Goal: Task Accomplishment & Management: Use online tool/utility

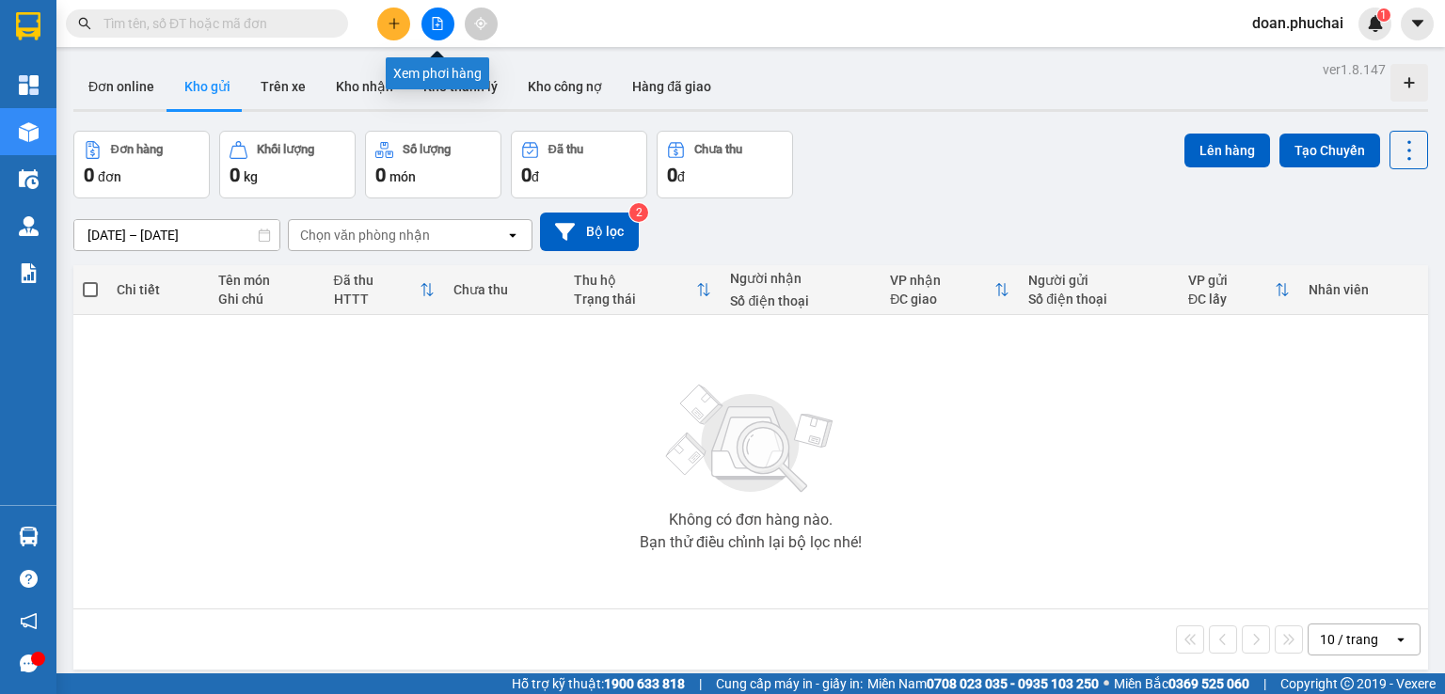
drag, startPoint x: 438, startPoint y: 20, endPoint x: 419, endPoint y: 22, distance: 19.8
click at [438, 19] on icon "file-add" at bounding box center [438, 23] width 10 height 13
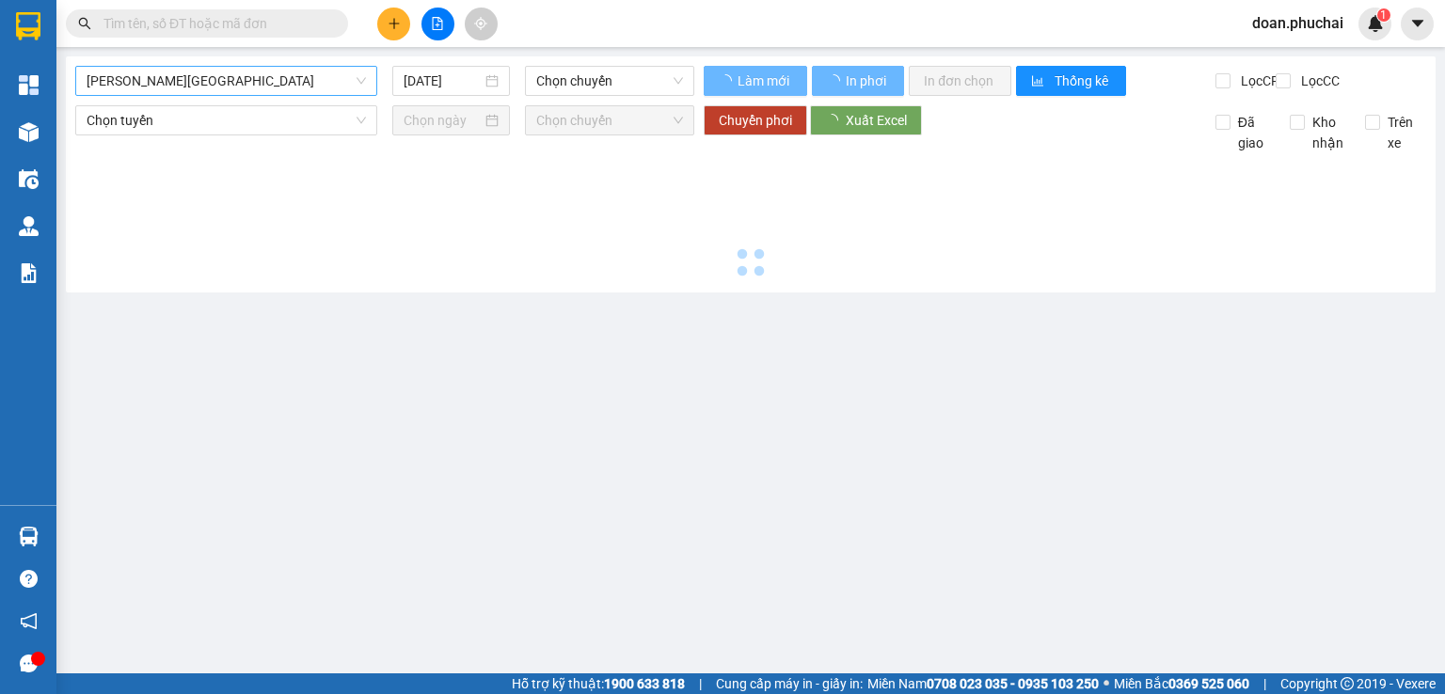
click at [250, 82] on span "[PERSON_NAME][GEOGRAPHIC_DATA]" at bounding box center [226, 81] width 279 height 28
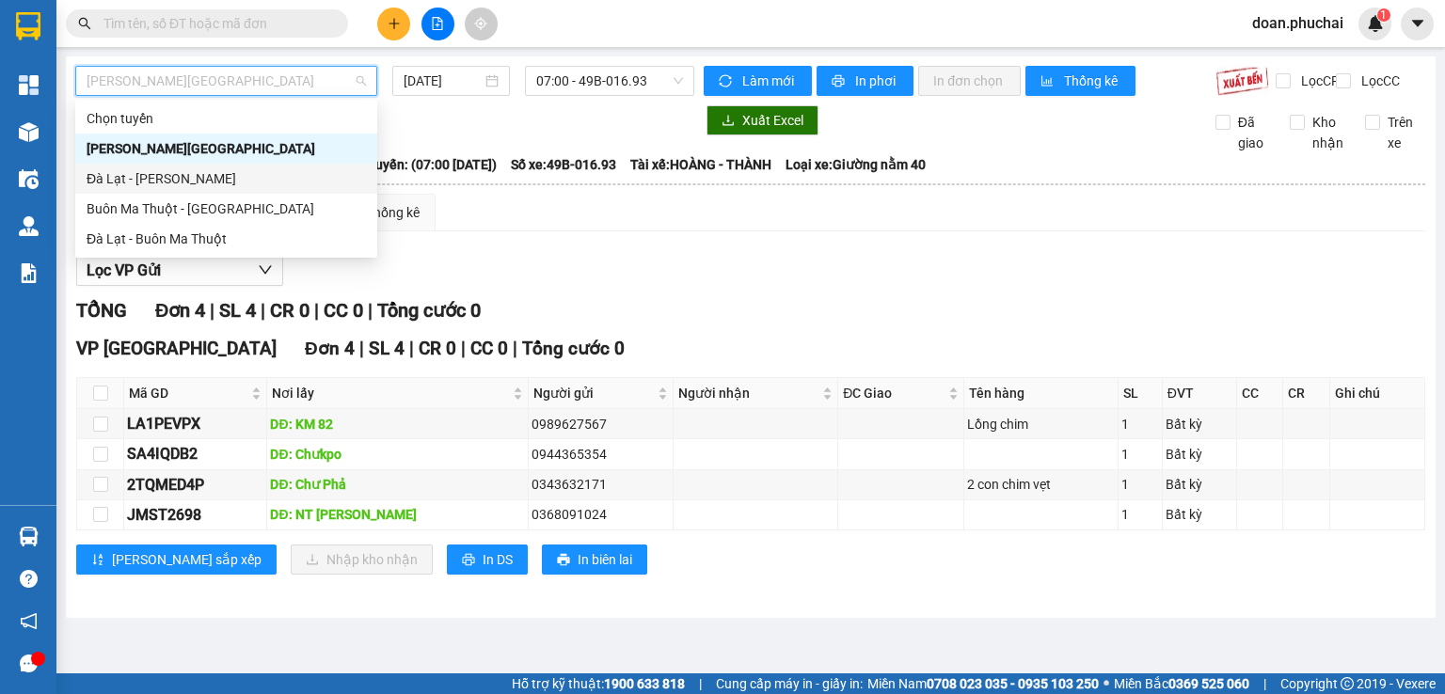
click at [166, 172] on div "Đà Lạt - [PERSON_NAME]" at bounding box center [226, 178] width 279 height 21
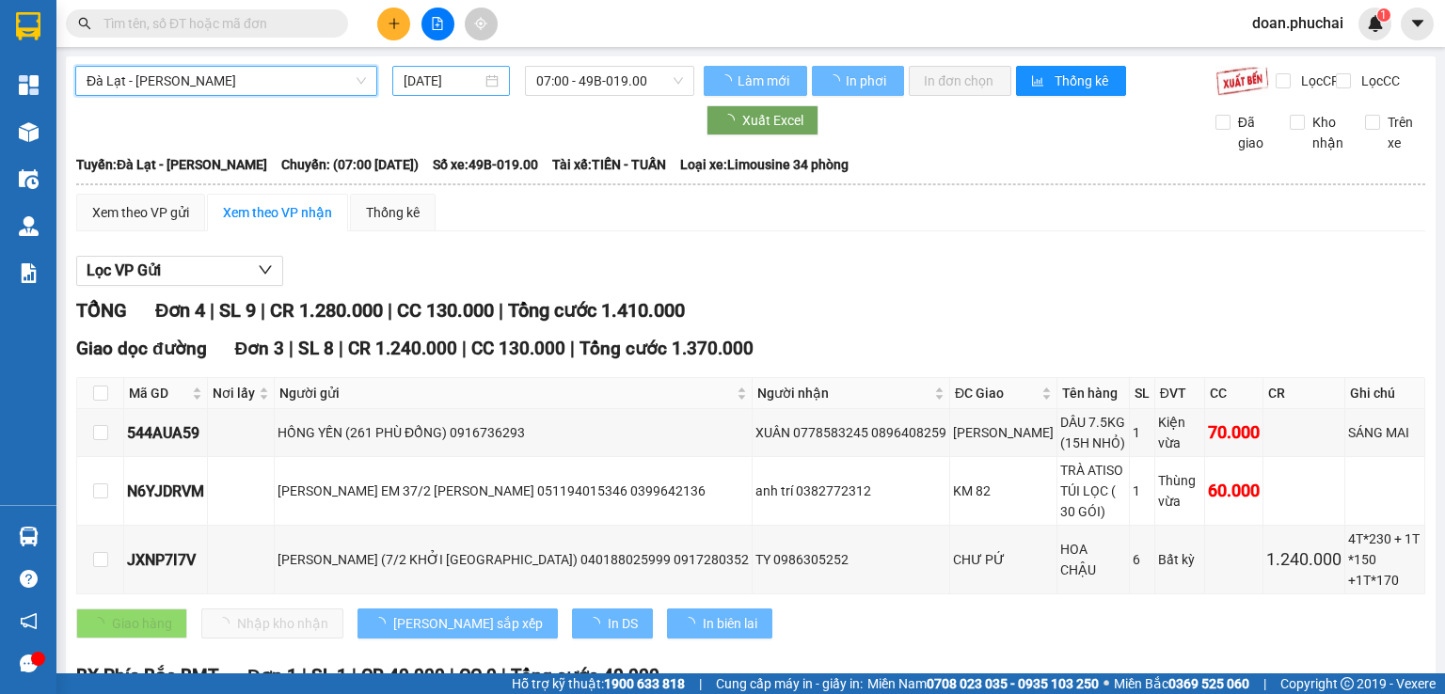
click at [467, 75] on input "[DATE]" at bounding box center [442, 81] width 77 height 21
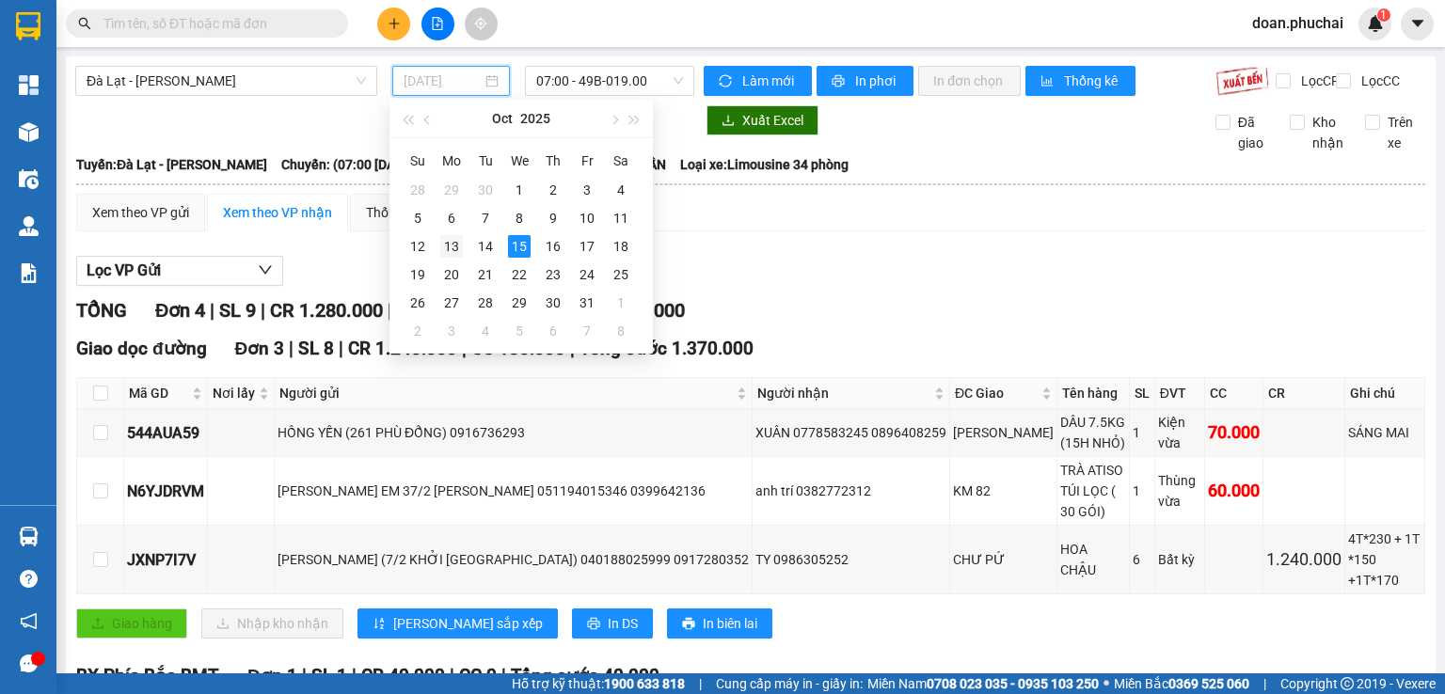
click at [450, 255] on div "13" at bounding box center [451, 246] width 23 height 23
type input "[DATE]"
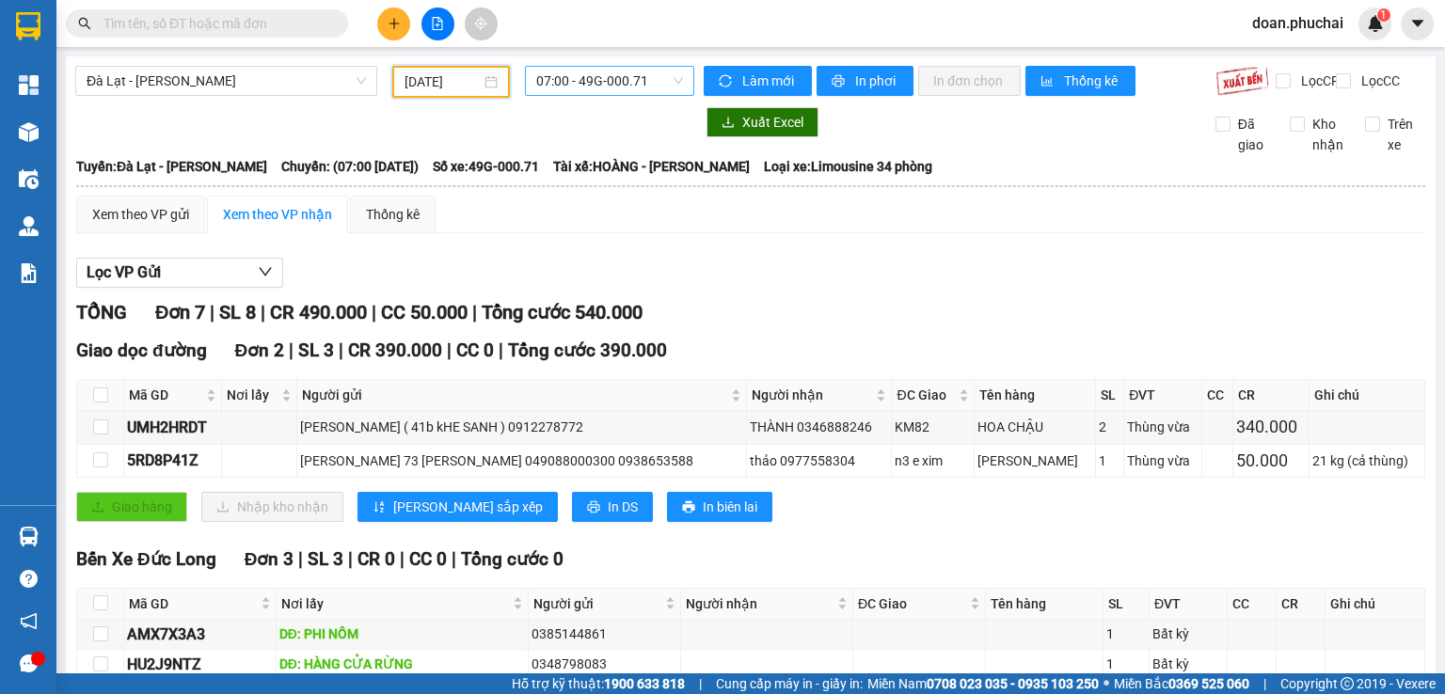
click at [616, 82] on span "07:00 - 49G-000.71" at bounding box center [610, 81] width 148 height 28
click at [775, 283] on div "Lọc VP Gửi" at bounding box center [750, 273] width 1349 height 31
click at [296, 72] on span "Đà Lạt - [PERSON_NAME]" at bounding box center [226, 81] width 279 height 28
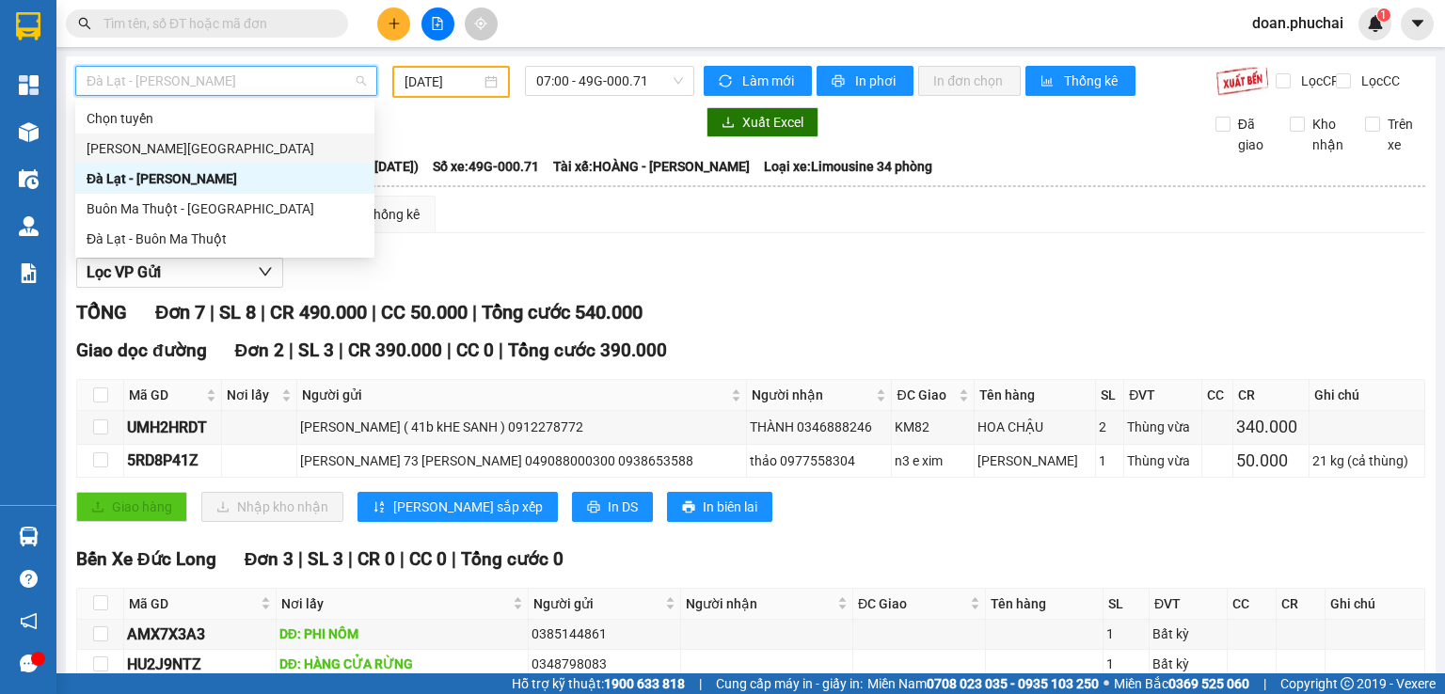
click at [198, 156] on div "[PERSON_NAME][GEOGRAPHIC_DATA]" at bounding box center [225, 148] width 277 height 21
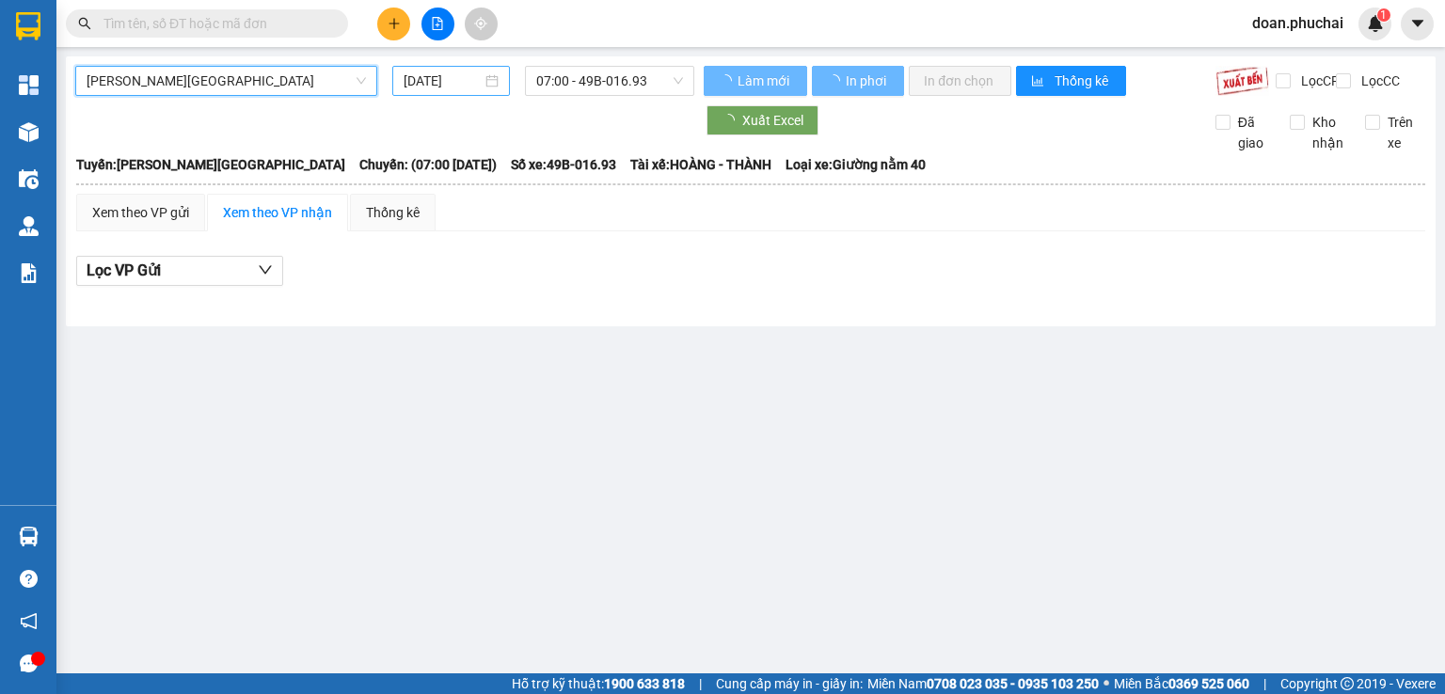
click at [447, 83] on input "[DATE]" at bounding box center [442, 81] width 77 height 21
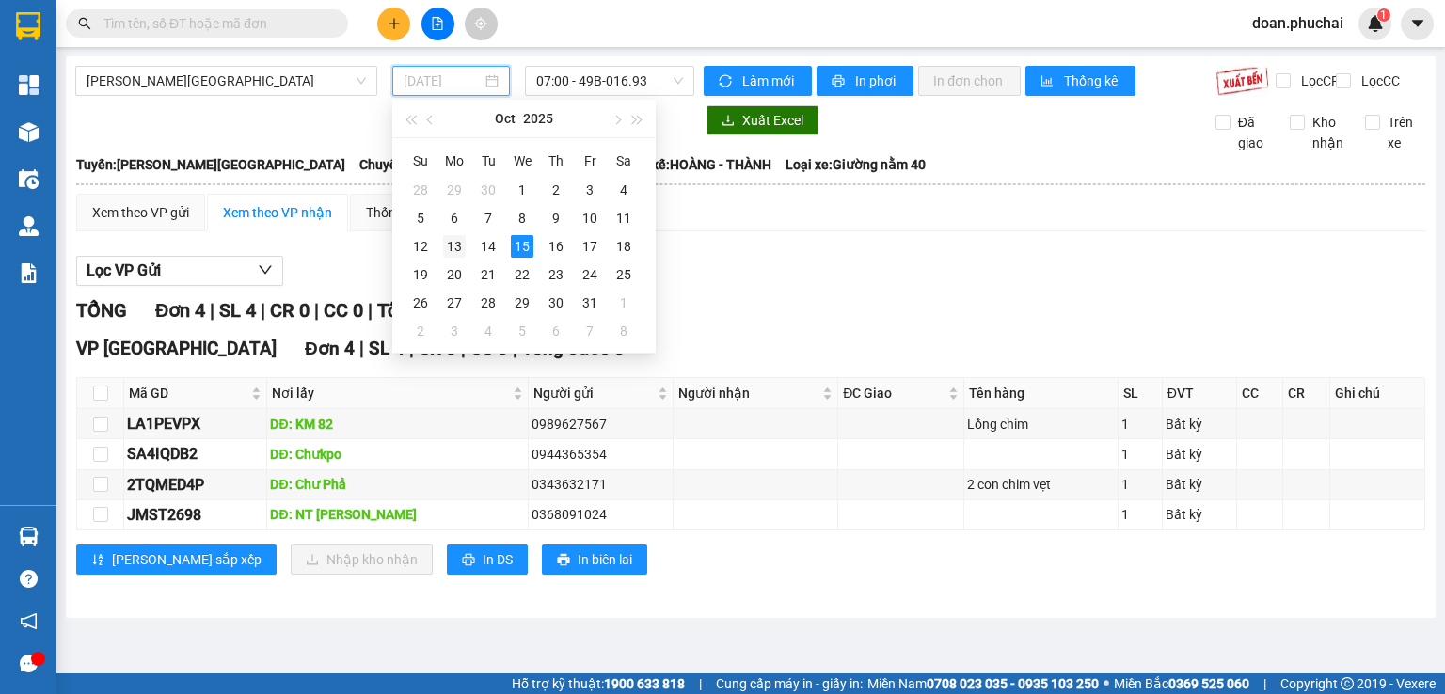
click at [456, 250] on div "13" at bounding box center [454, 246] width 23 height 23
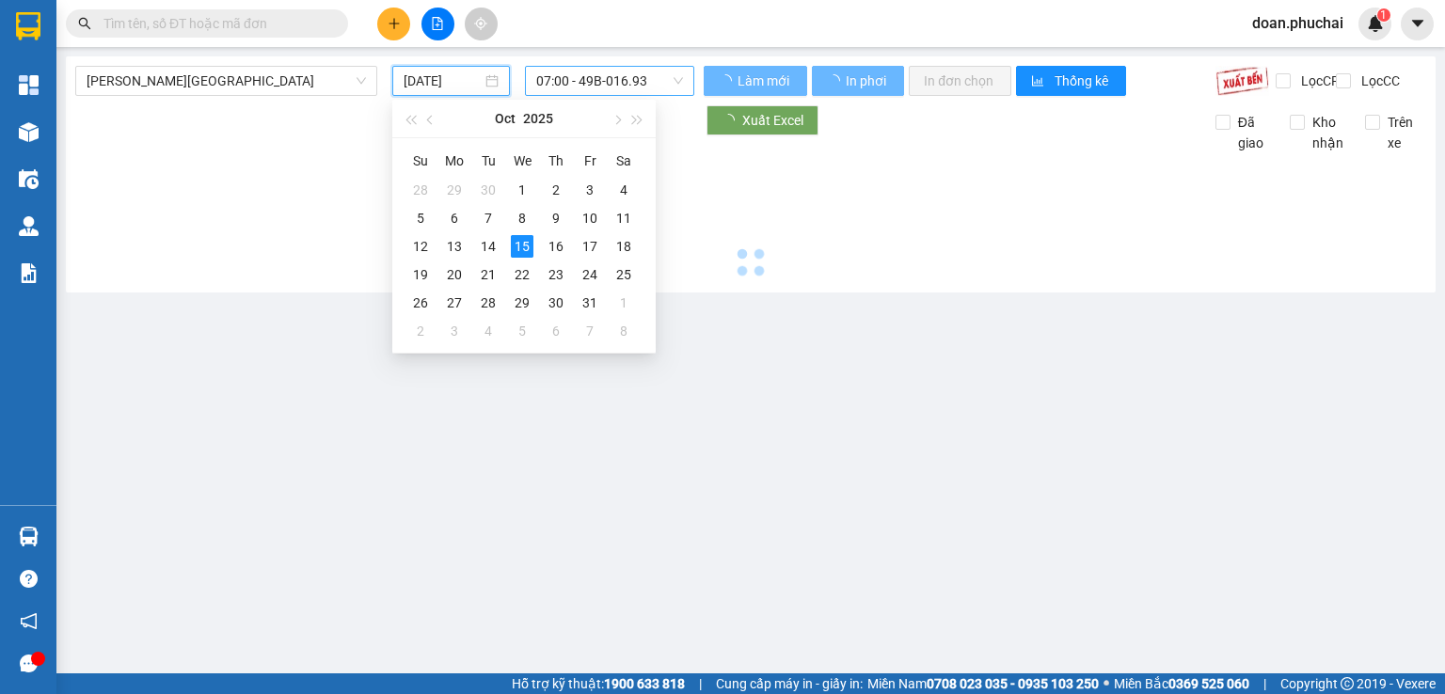
type input "[DATE]"
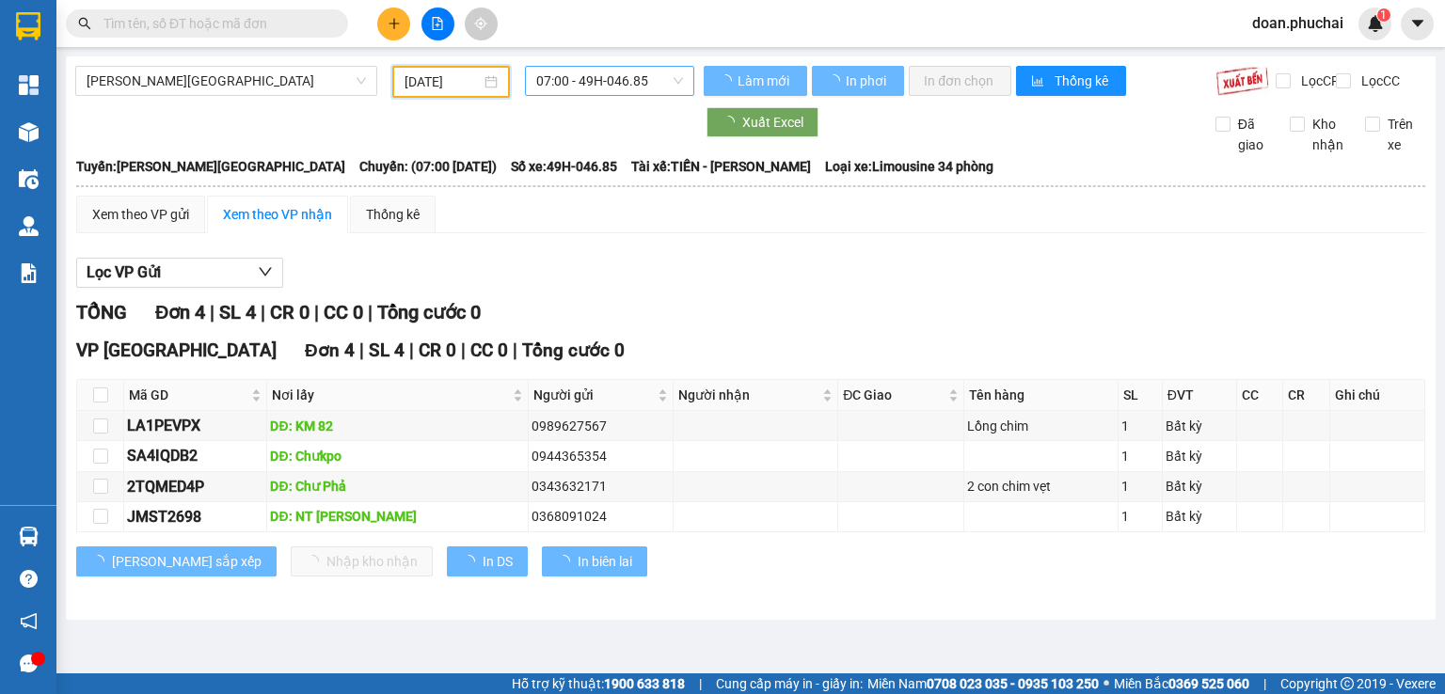
click at [632, 88] on span "07:00 - 49H-046.85" at bounding box center [610, 81] width 148 height 28
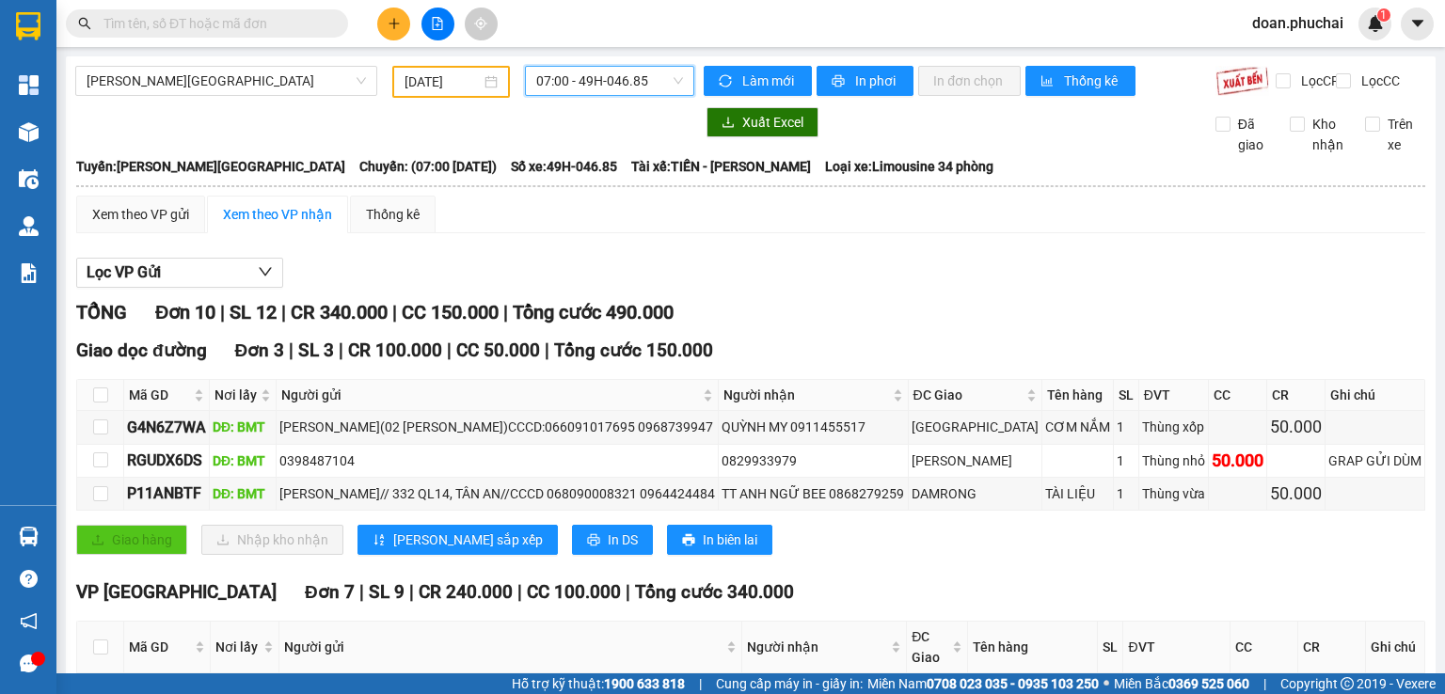
click at [640, 215] on div "Xem theo VP gửi Xem theo VP nhận Thống kê" at bounding box center [750, 215] width 1349 height 38
click at [624, 88] on span "07:00 - 49H-046.85" at bounding box center [610, 81] width 148 height 28
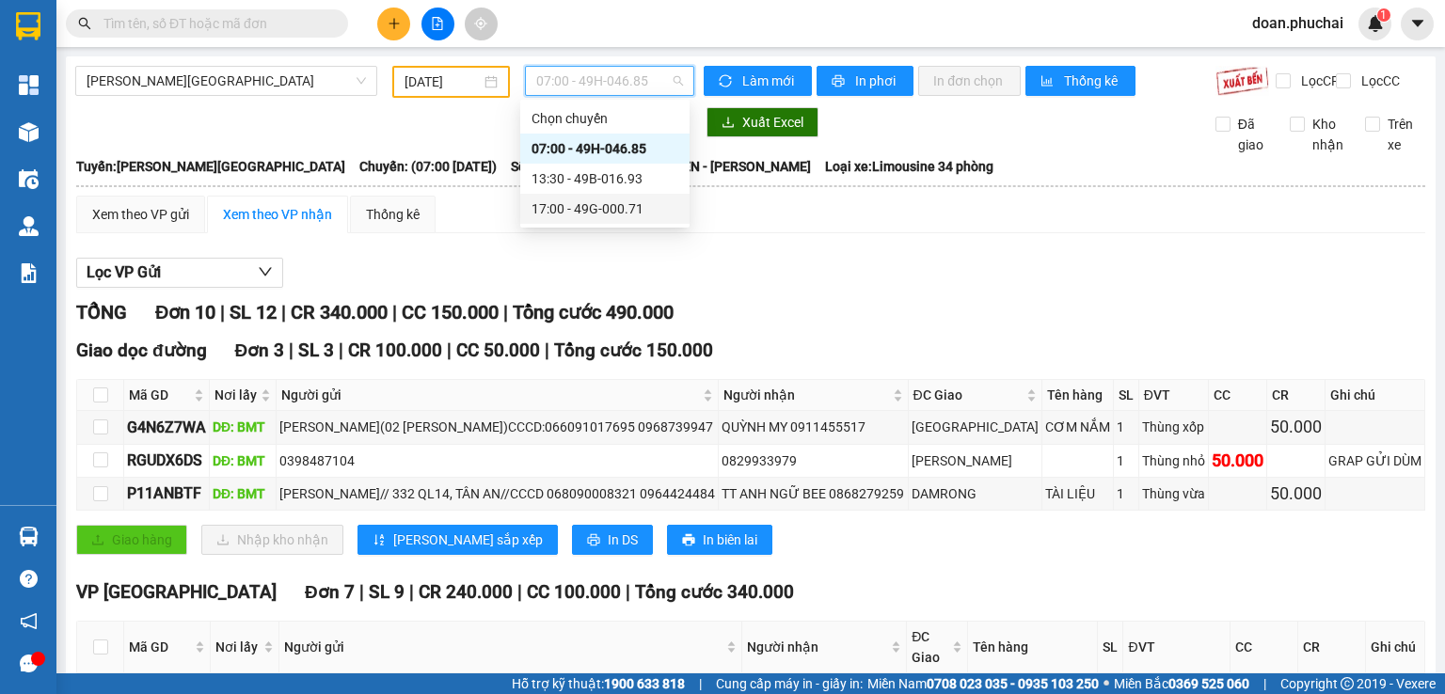
click at [649, 208] on div "17:00 - 49G-000.71" at bounding box center [605, 209] width 147 height 21
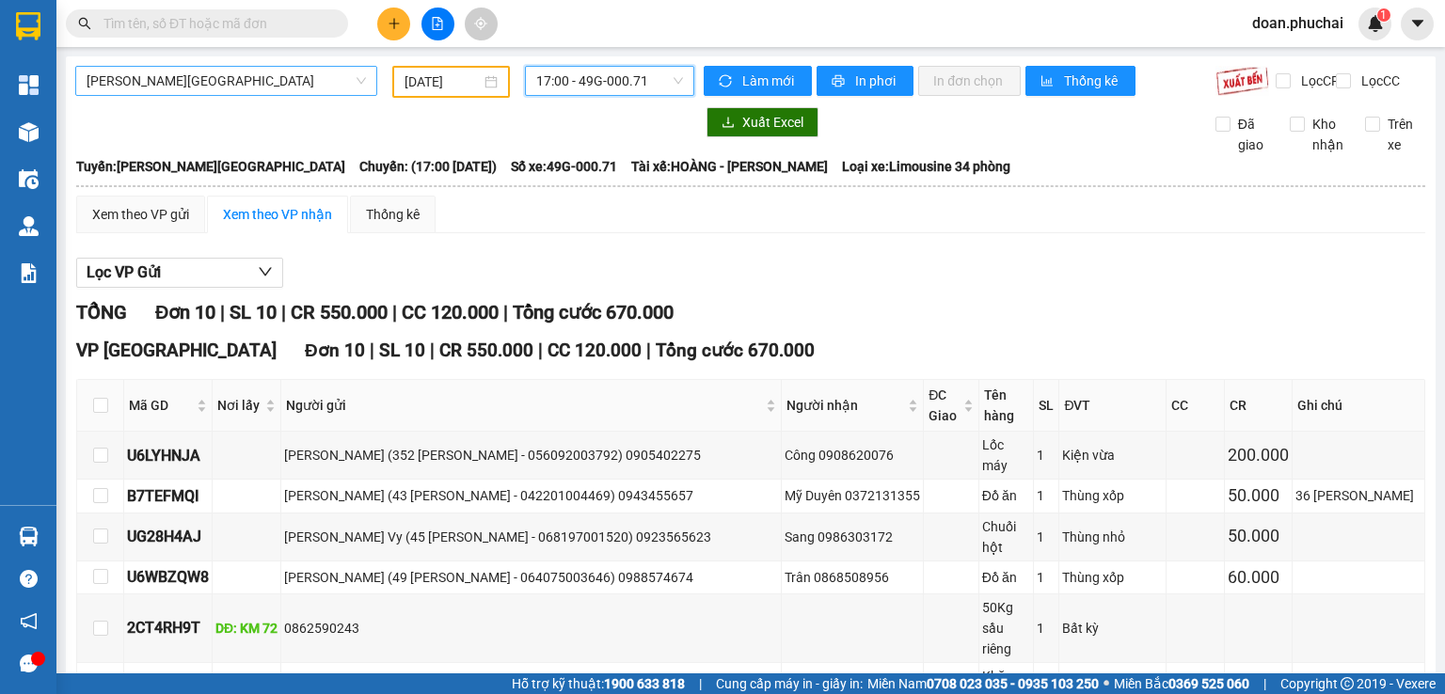
click at [215, 88] on span "[PERSON_NAME][GEOGRAPHIC_DATA]" at bounding box center [226, 81] width 279 height 28
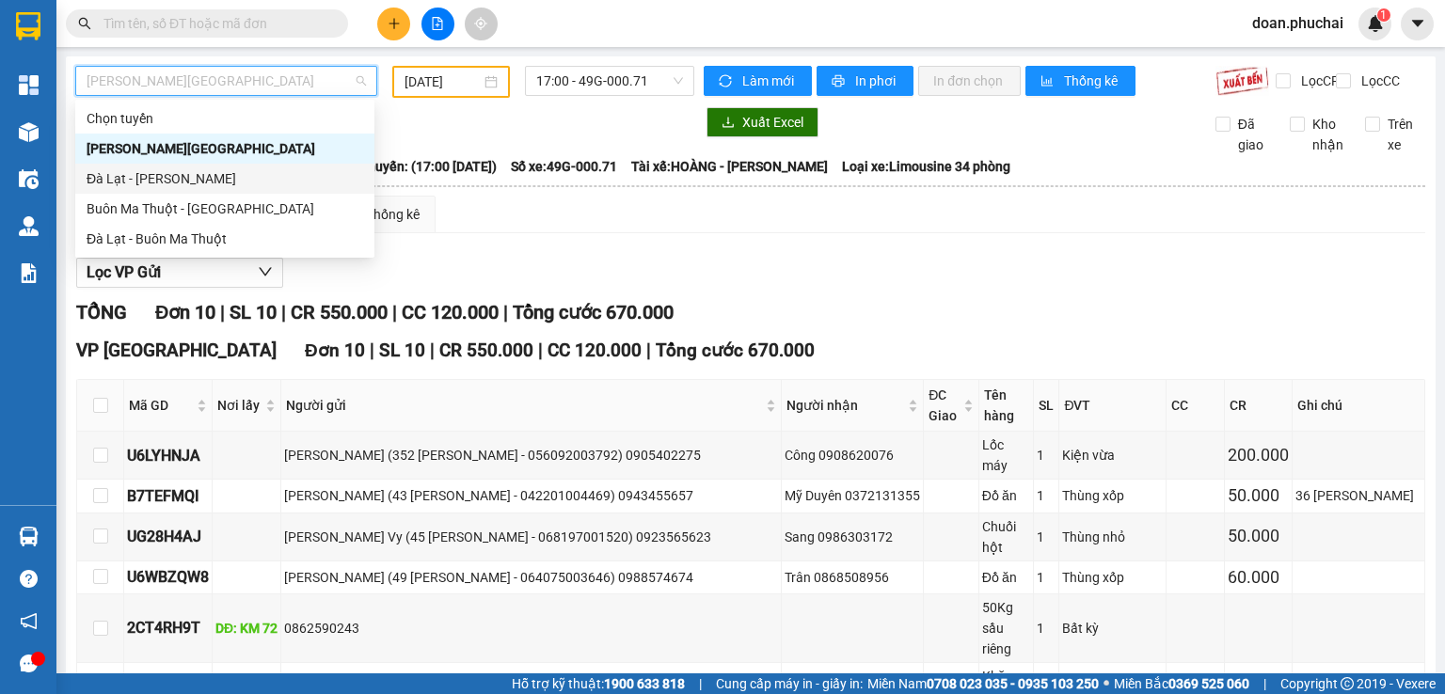
click at [197, 183] on div "Đà Lạt - [PERSON_NAME]" at bounding box center [225, 178] width 277 height 21
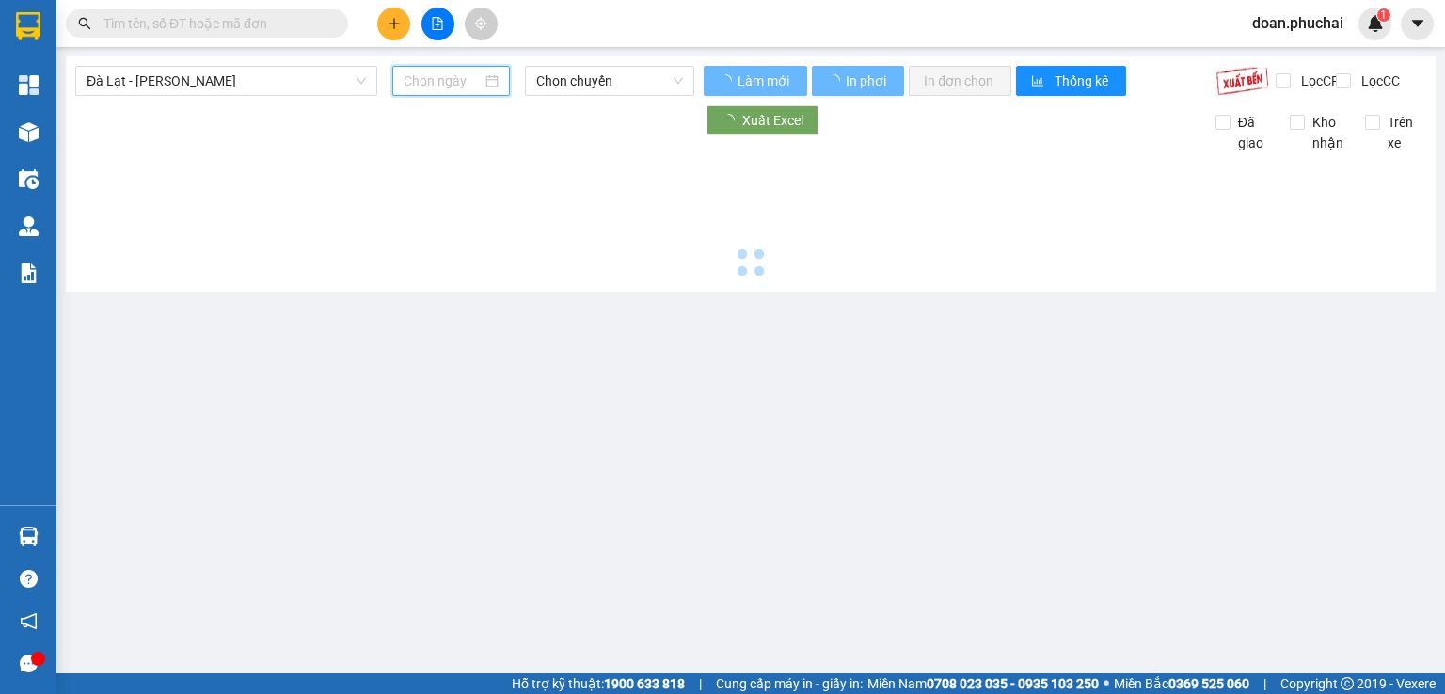
click at [422, 86] on input at bounding box center [442, 81] width 77 height 21
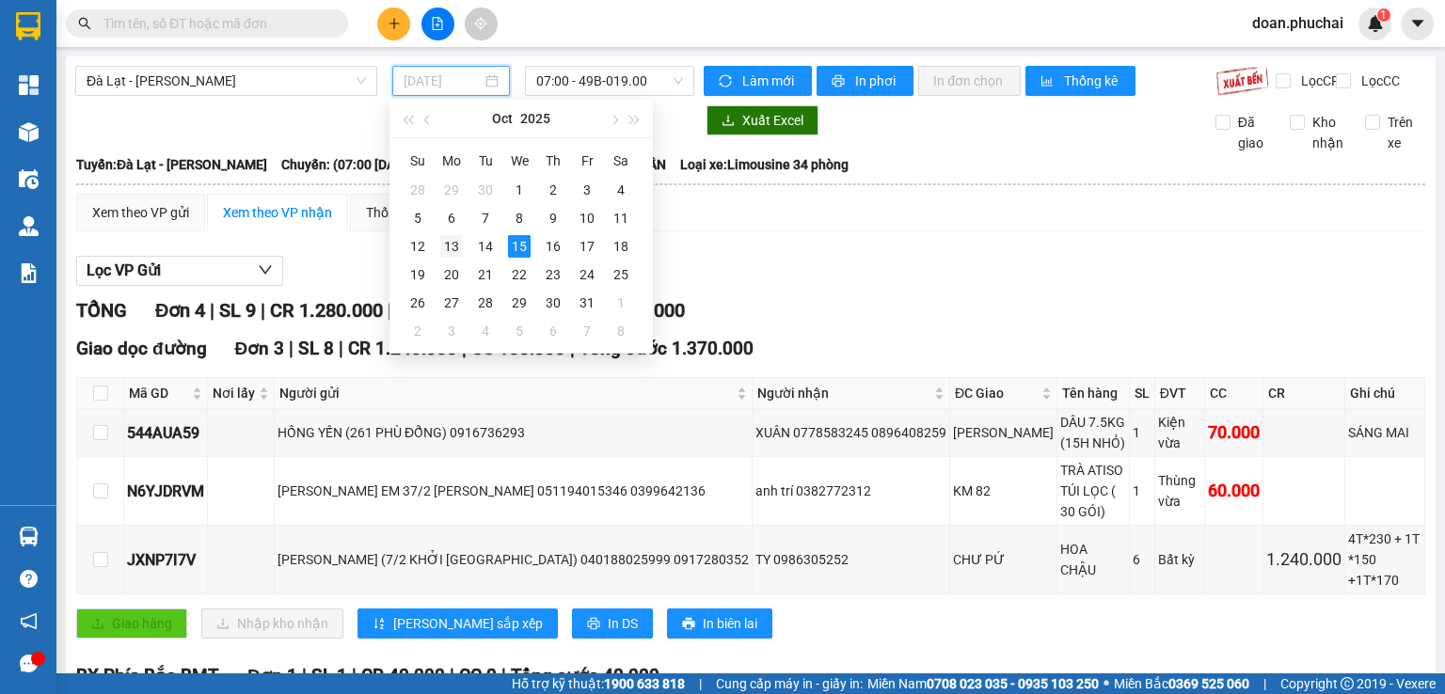
click at [451, 249] on div "13" at bounding box center [451, 246] width 23 height 23
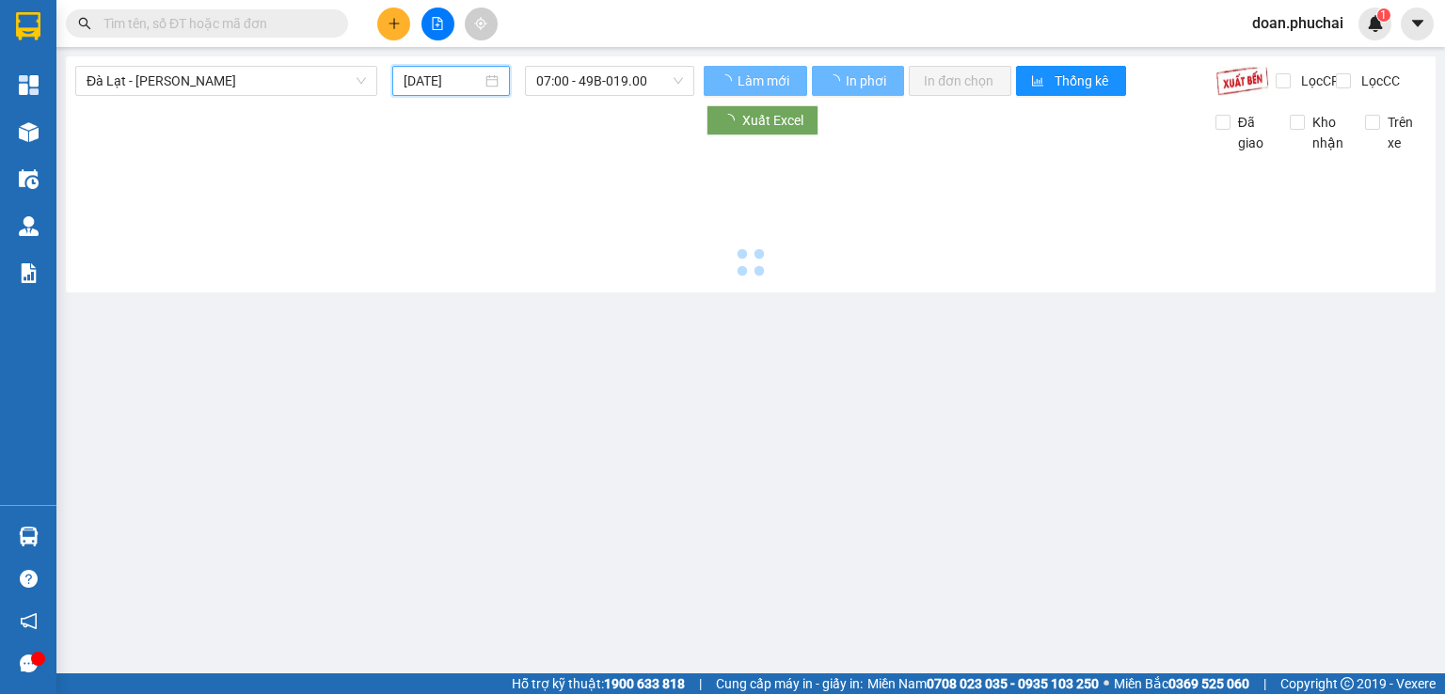
click at [605, 81] on span "07:00 - 49B-019.00" at bounding box center [610, 81] width 148 height 28
type input "[DATE]"
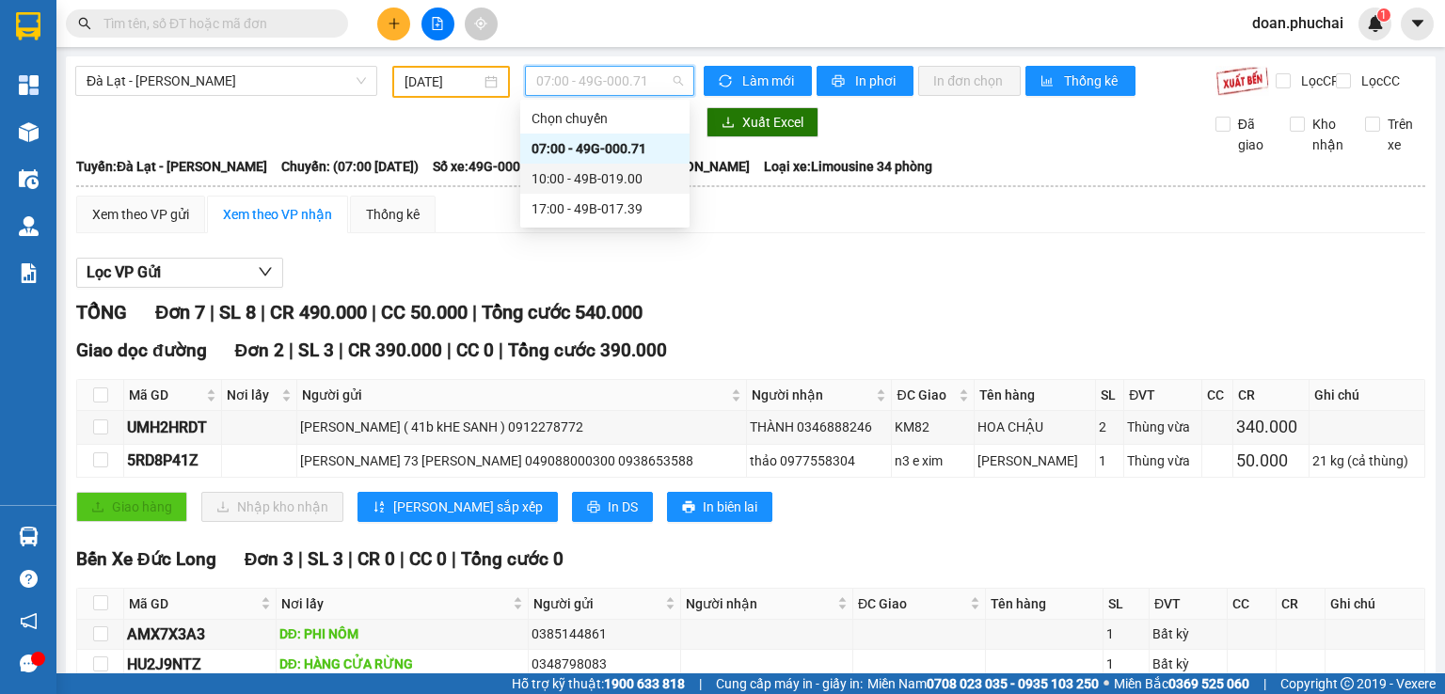
click at [629, 191] on div "10:00 - 49B-019.00" at bounding box center [604, 179] width 169 height 30
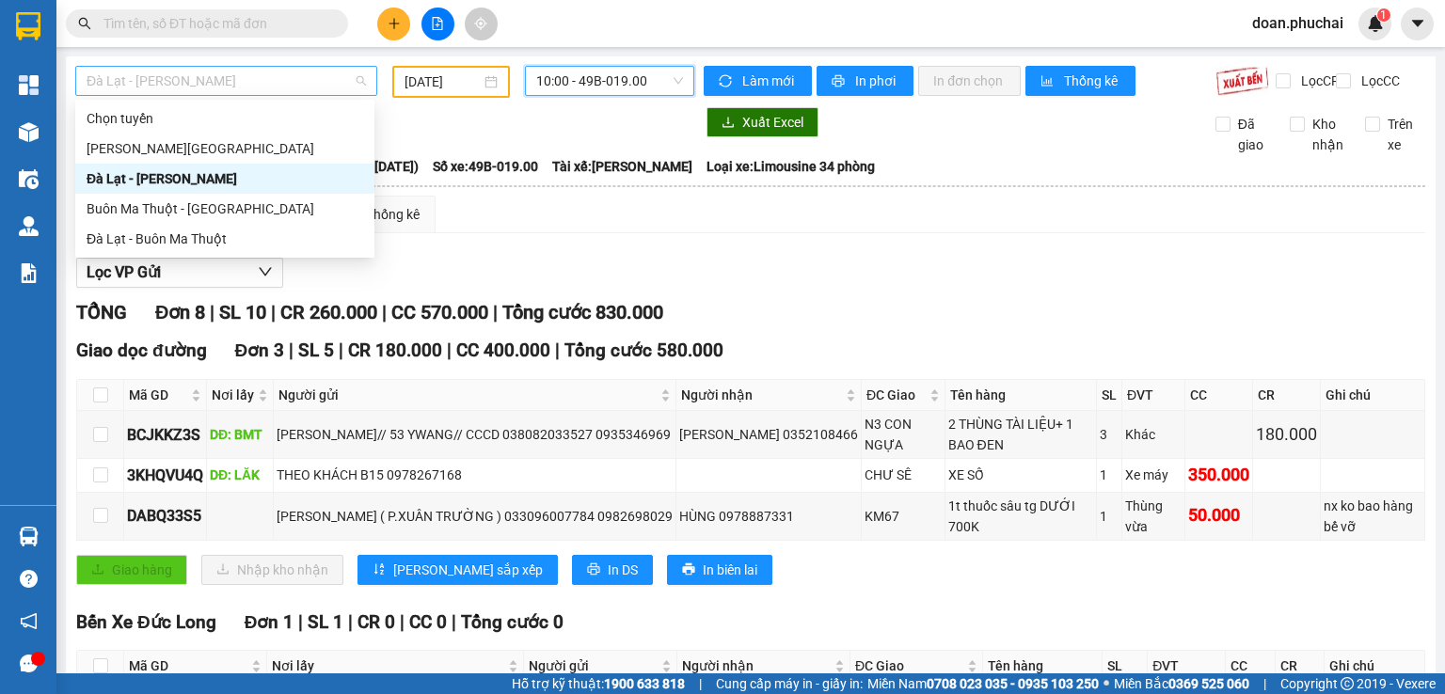
click at [286, 74] on span "Đà Lạt - [PERSON_NAME]" at bounding box center [226, 81] width 279 height 28
click at [203, 163] on div "[PERSON_NAME][GEOGRAPHIC_DATA]" at bounding box center [224, 149] width 299 height 30
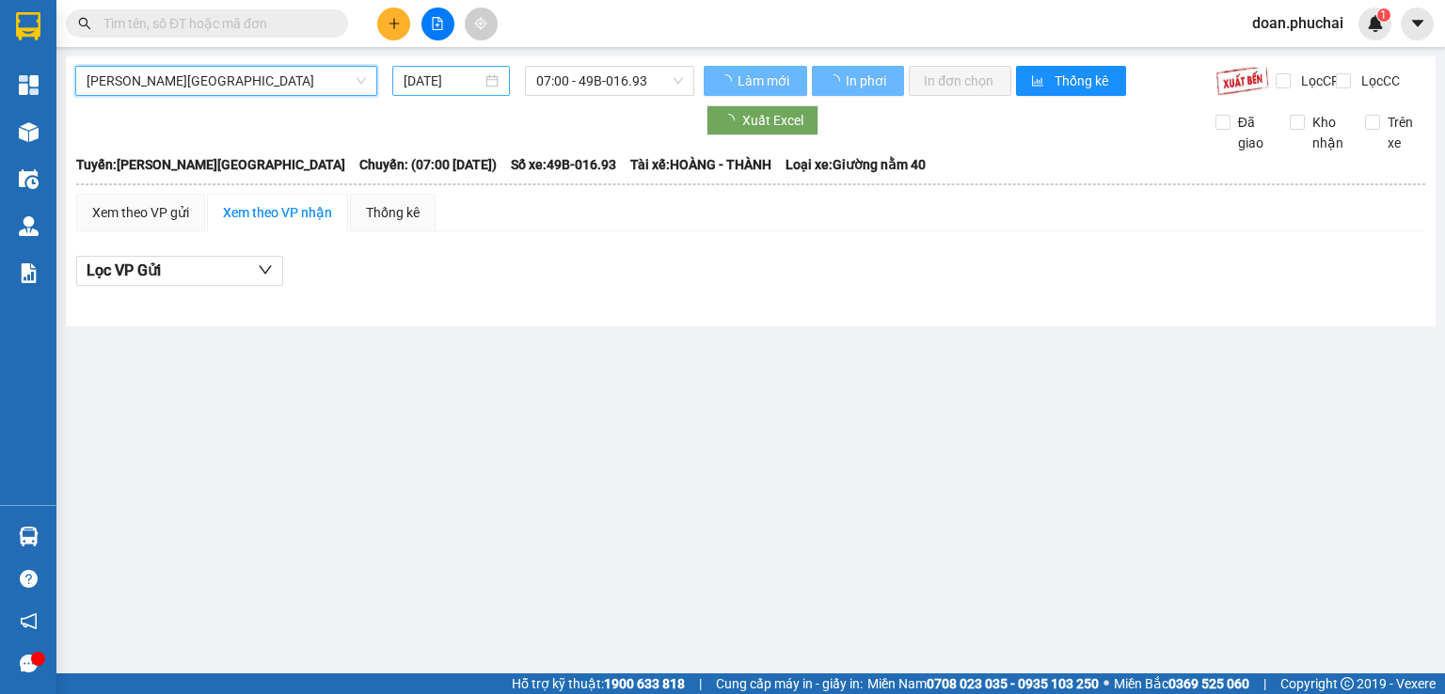
click at [458, 87] on input "[DATE]" at bounding box center [442, 81] width 77 height 21
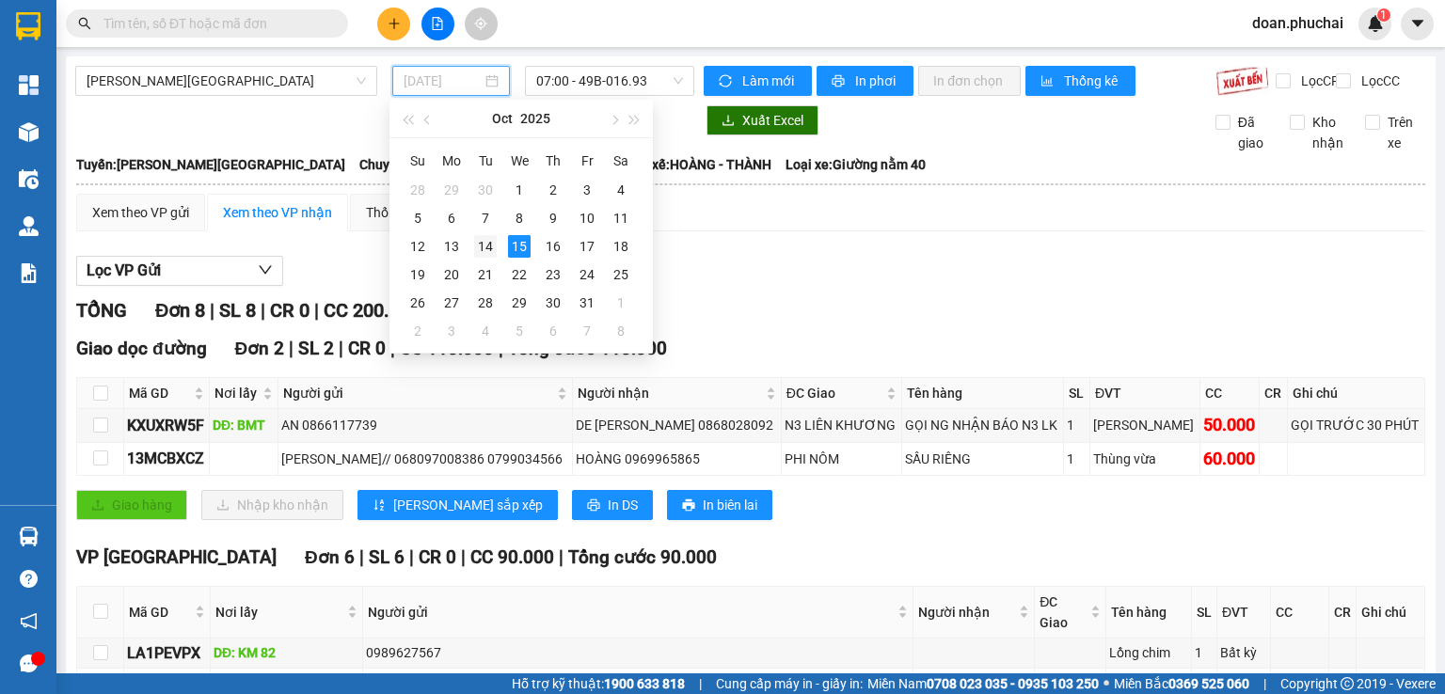
click at [494, 254] on div "14" at bounding box center [485, 246] width 23 height 23
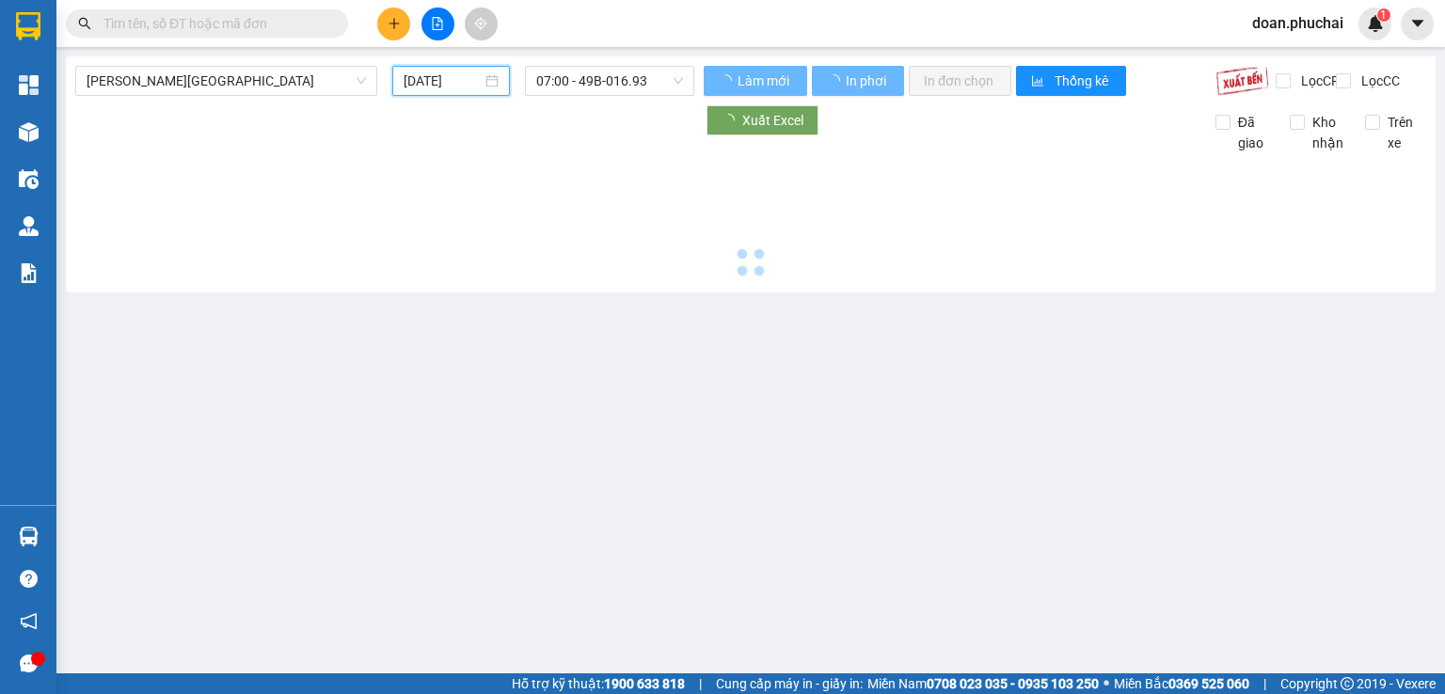
type input "[DATE]"
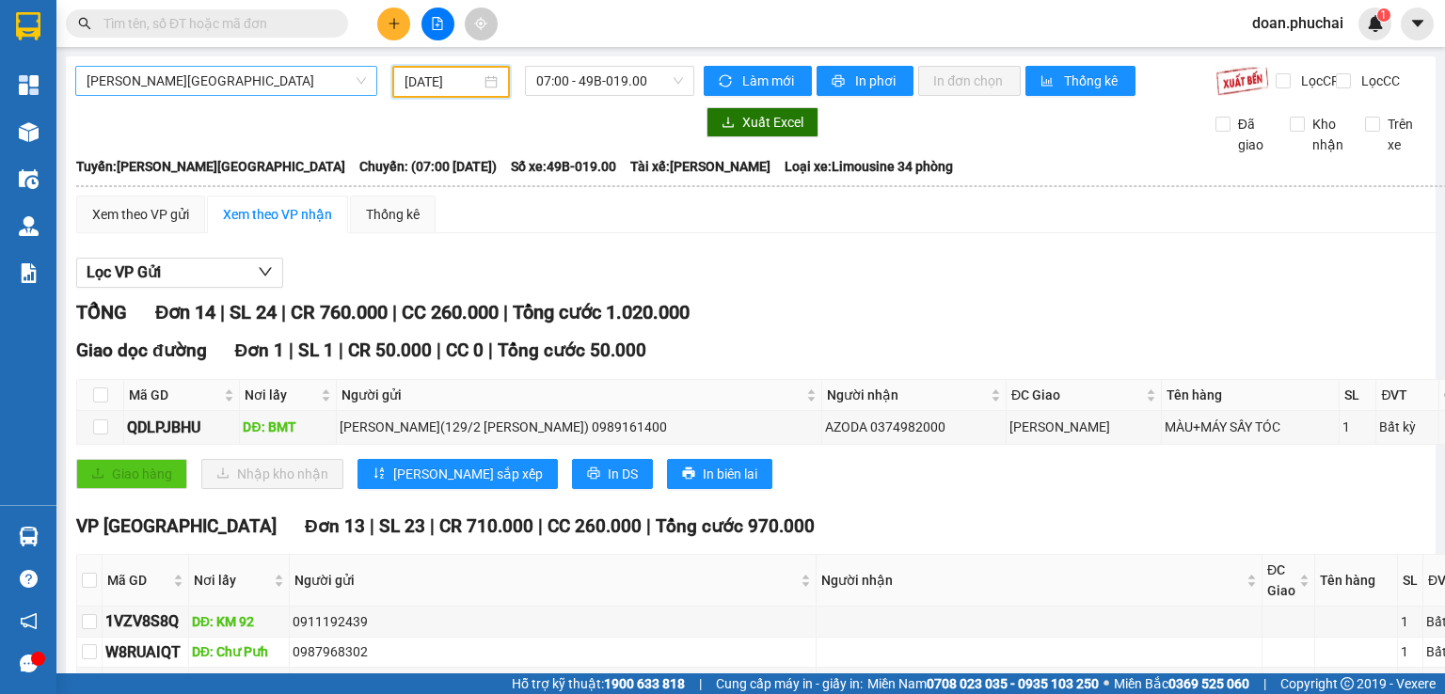
click at [253, 76] on span "[PERSON_NAME][GEOGRAPHIC_DATA]" at bounding box center [226, 81] width 279 height 28
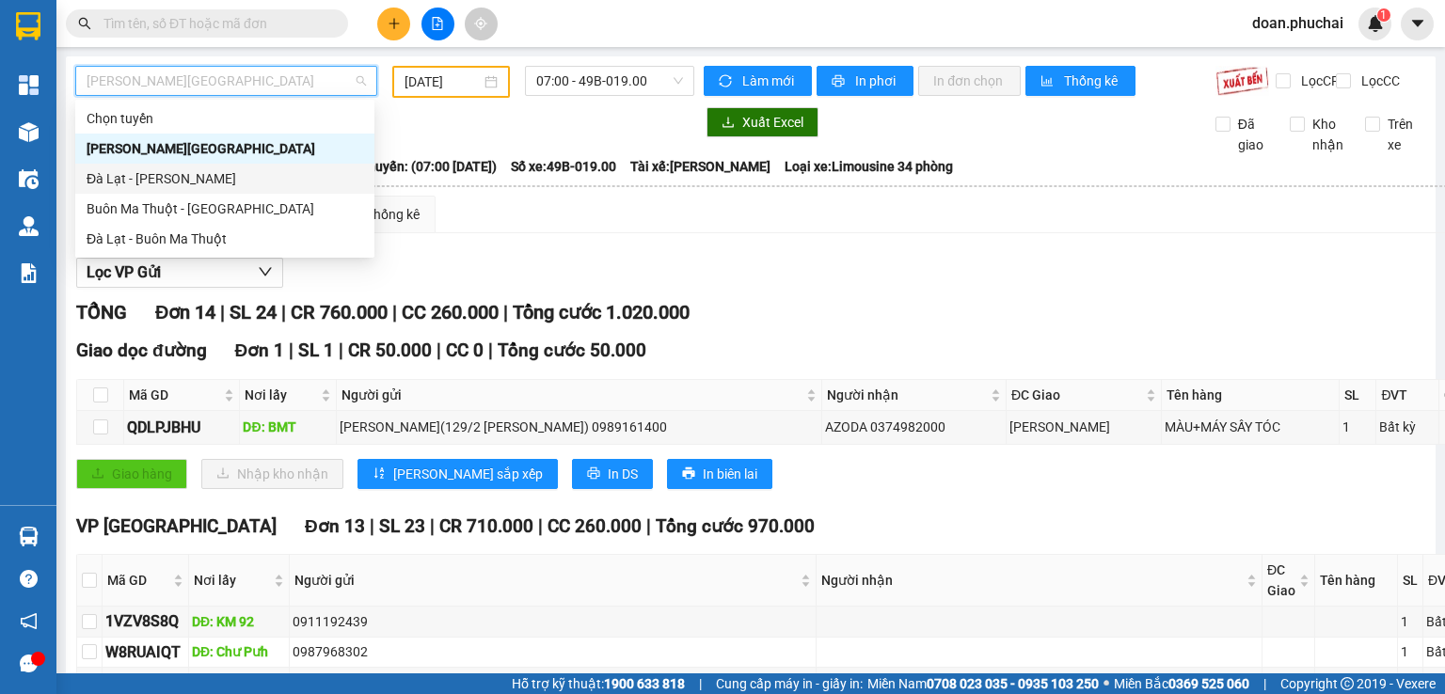
click at [197, 183] on div "Đà Lạt - [PERSON_NAME]" at bounding box center [225, 178] width 277 height 21
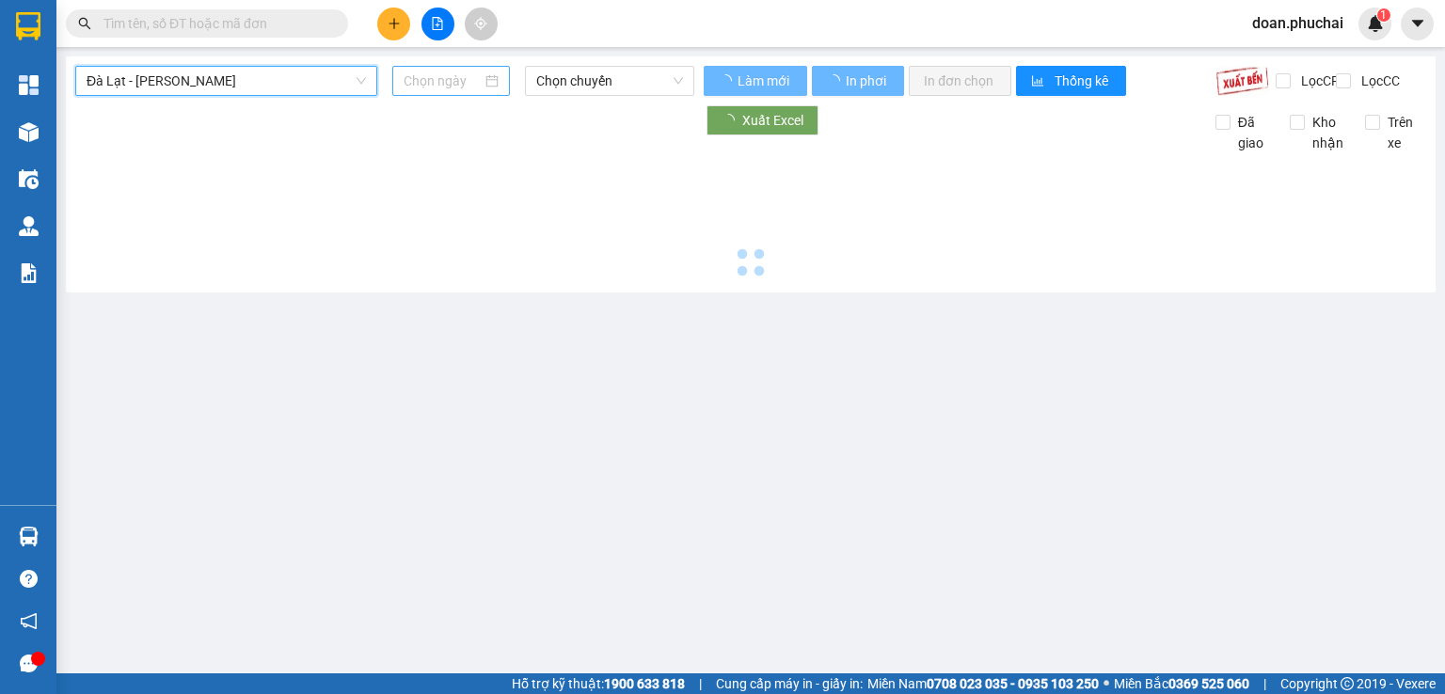
click at [449, 76] on input at bounding box center [442, 81] width 77 height 21
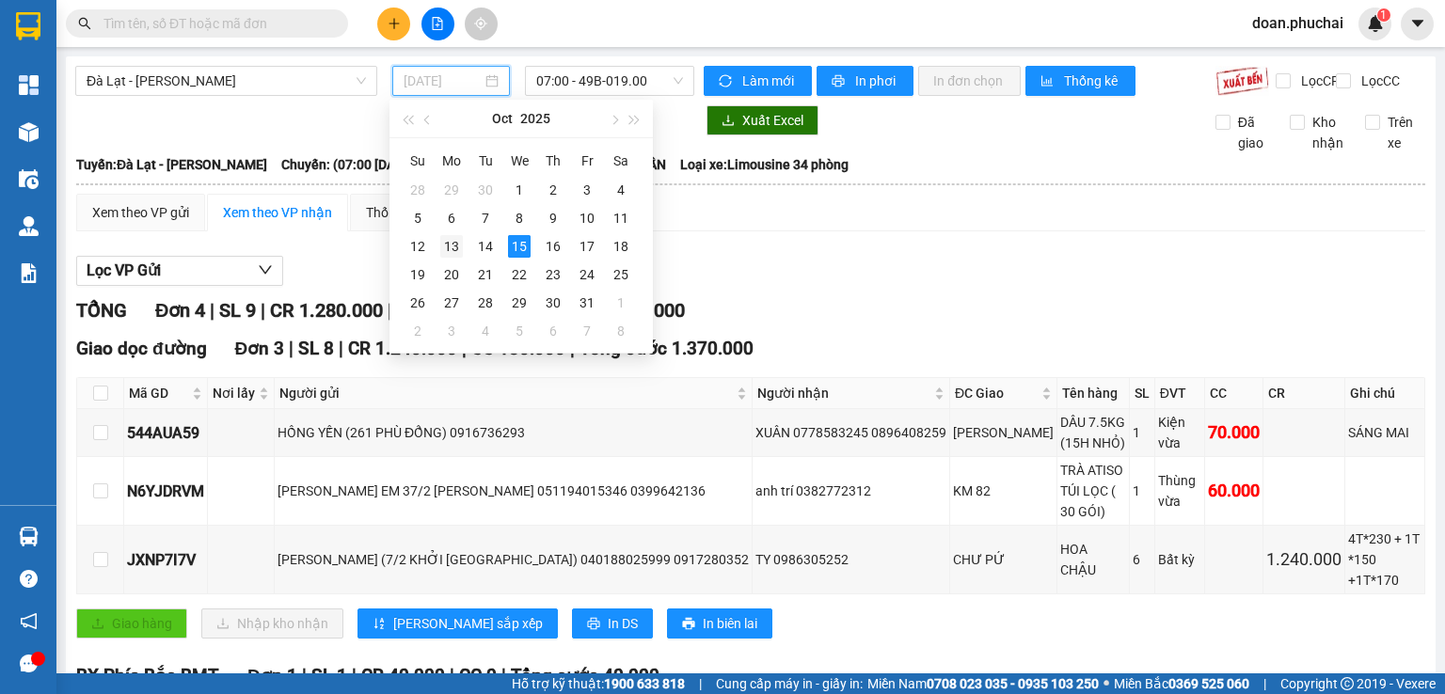
click at [467, 237] on td "13" at bounding box center [452, 246] width 34 height 28
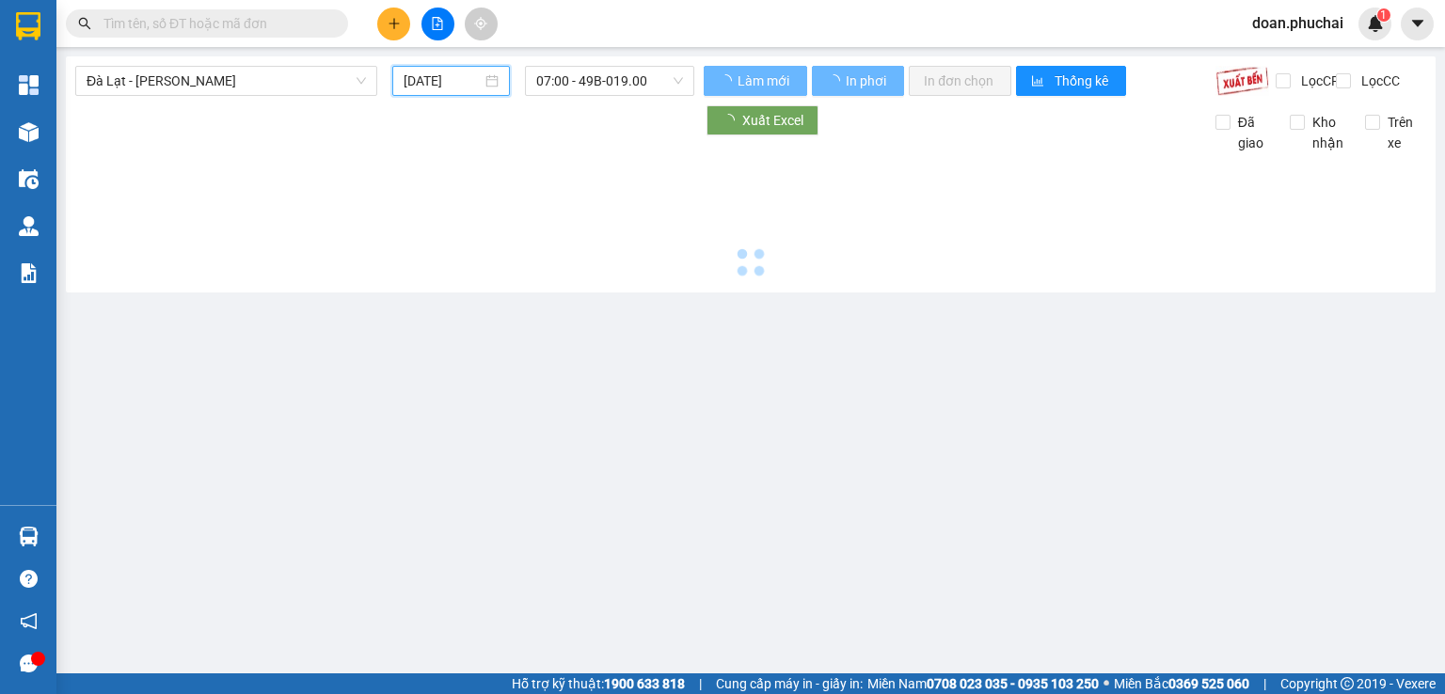
type input "[DATE]"
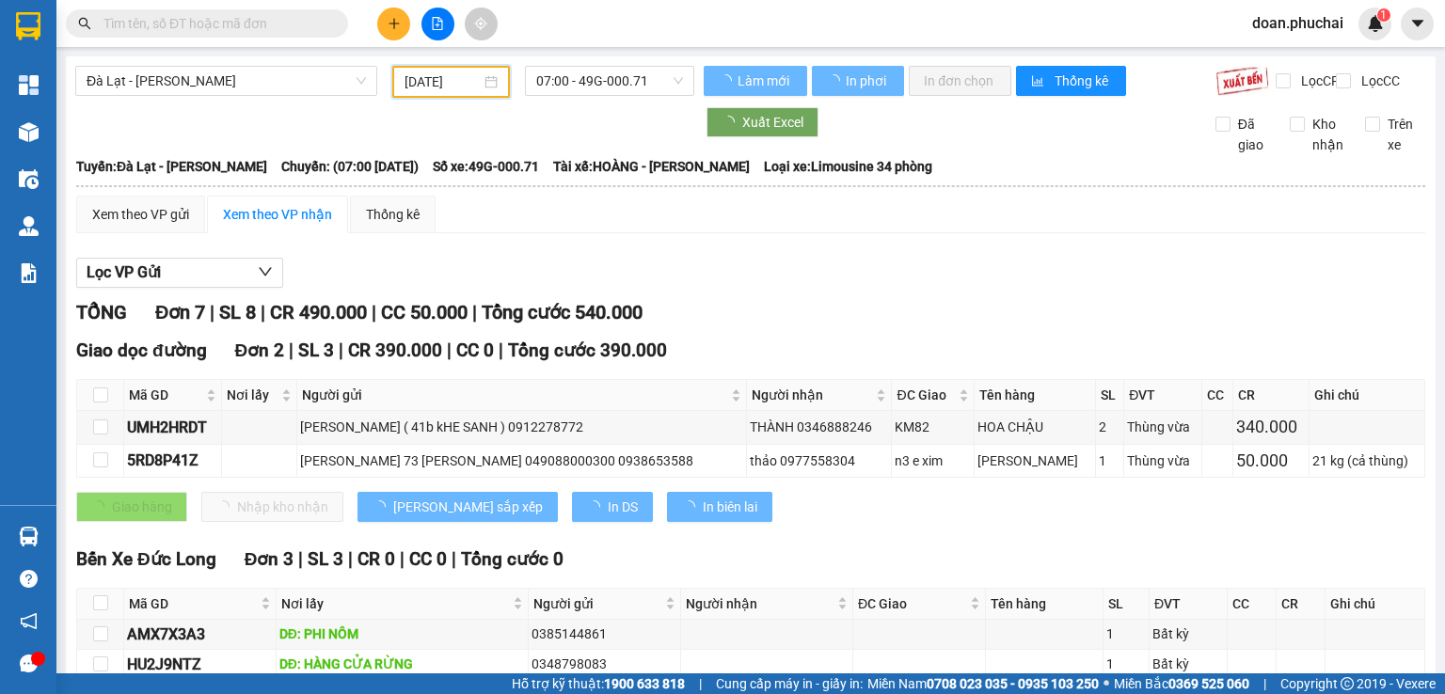
click at [597, 84] on span "07:00 - 49G-000.71" at bounding box center [610, 81] width 148 height 28
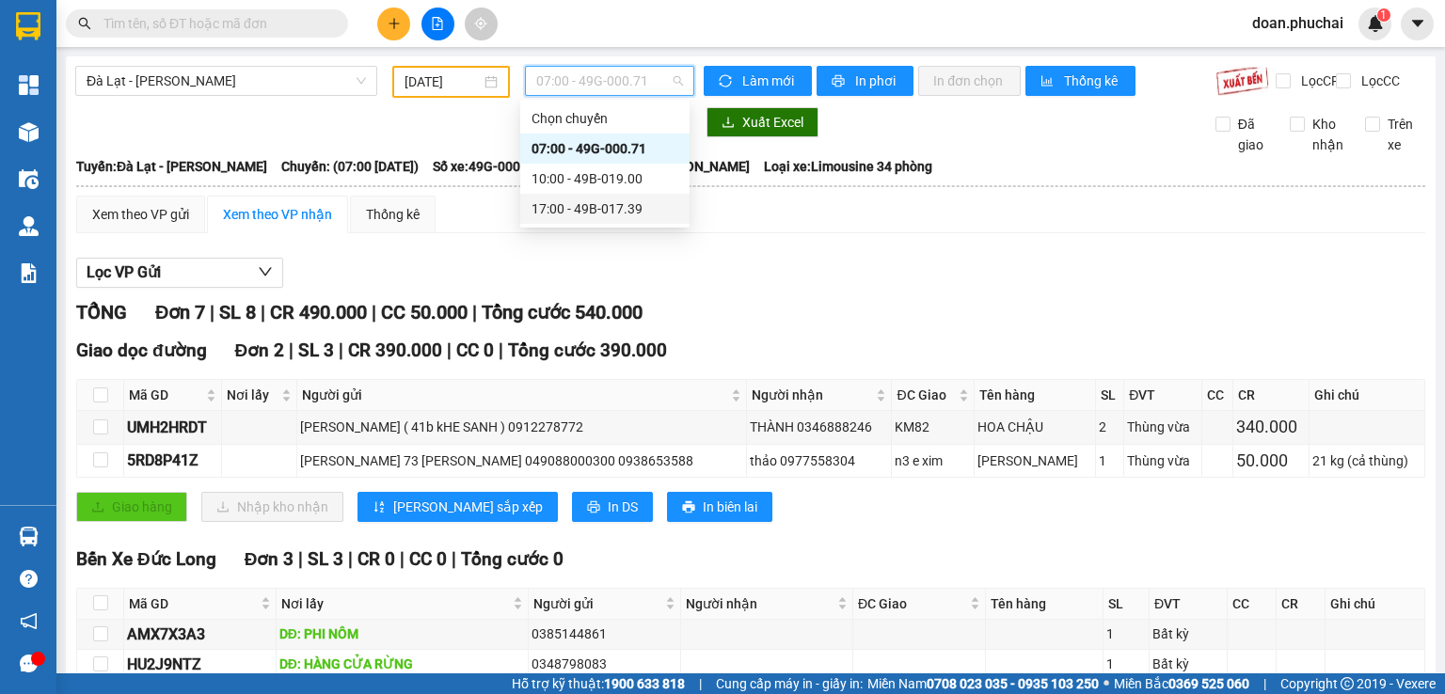
click at [636, 208] on div "17:00 - 49B-017.39" at bounding box center [605, 209] width 147 height 21
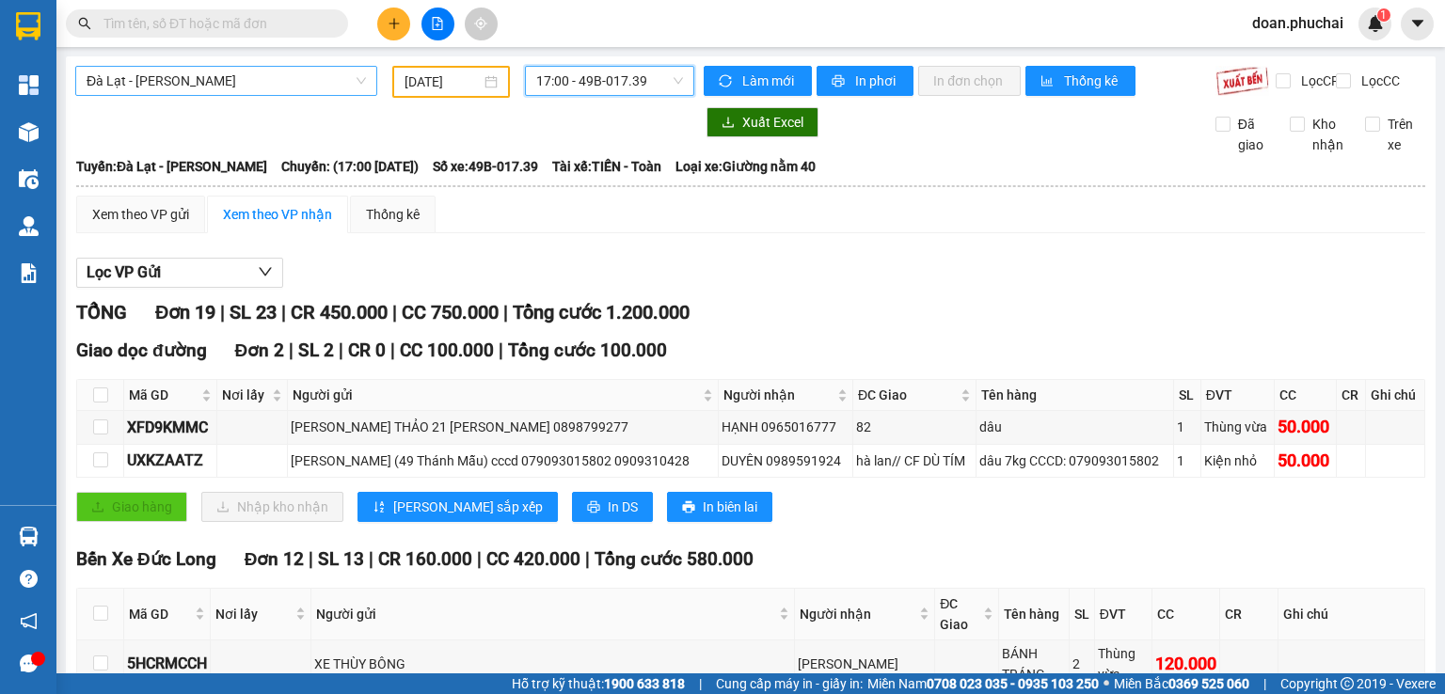
click at [194, 88] on span "Đà Lạt - [PERSON_NAME]" at bounding box center [226, 81] width 279 height 28
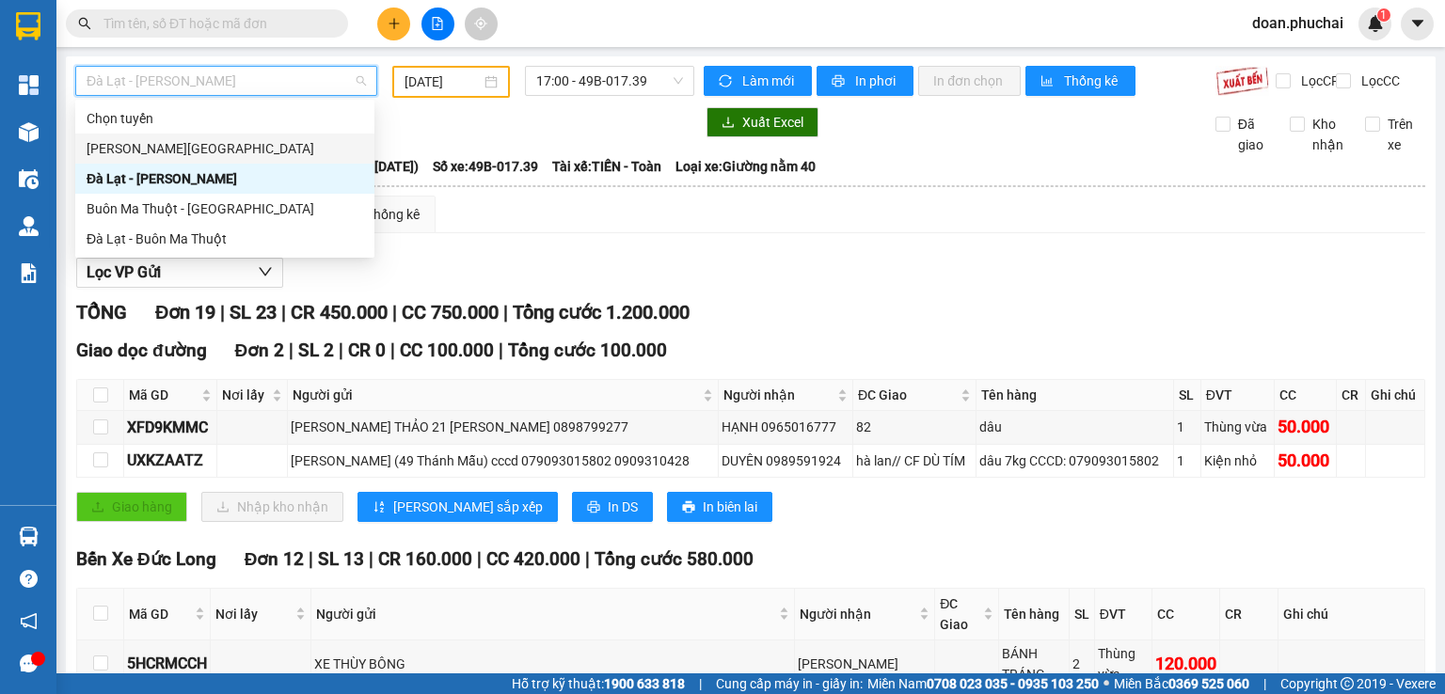
click at [145, 157] on div "[PERSON_NAME][GEOGRAPHIC_DATA]" at bounding box center [225, 148] width 277 height 21
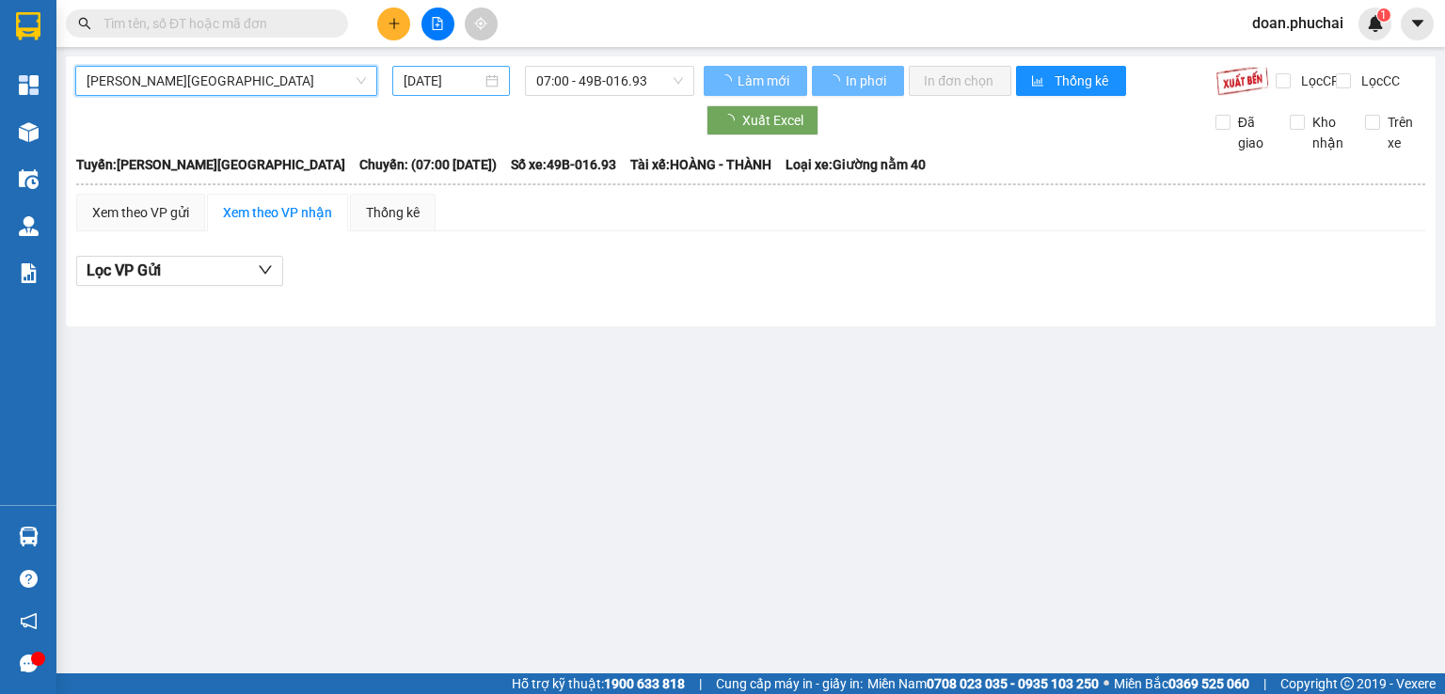
click at [459, 80] on input "[DATE]" at bounding box center [442, 81] width 77 height 21
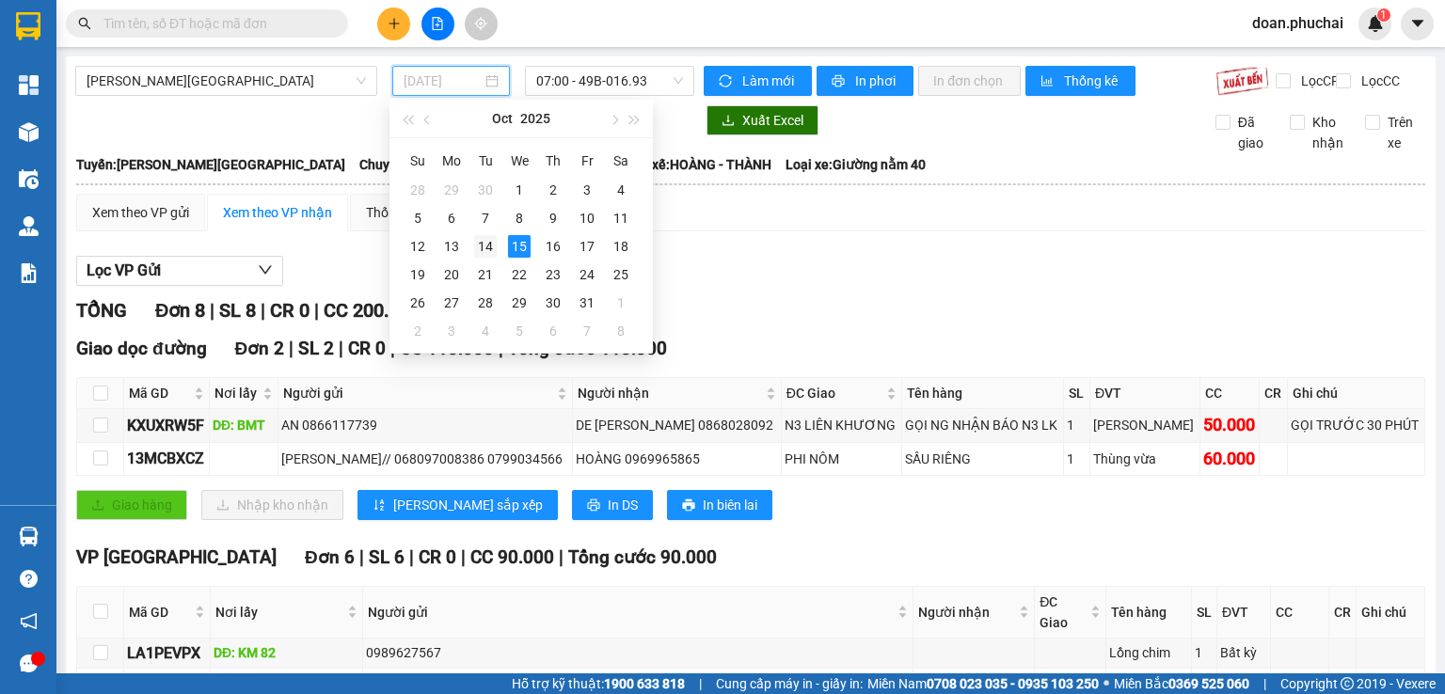
click at [491, 247] on div "14" at bounding box center [485, 246] width 23 height 23
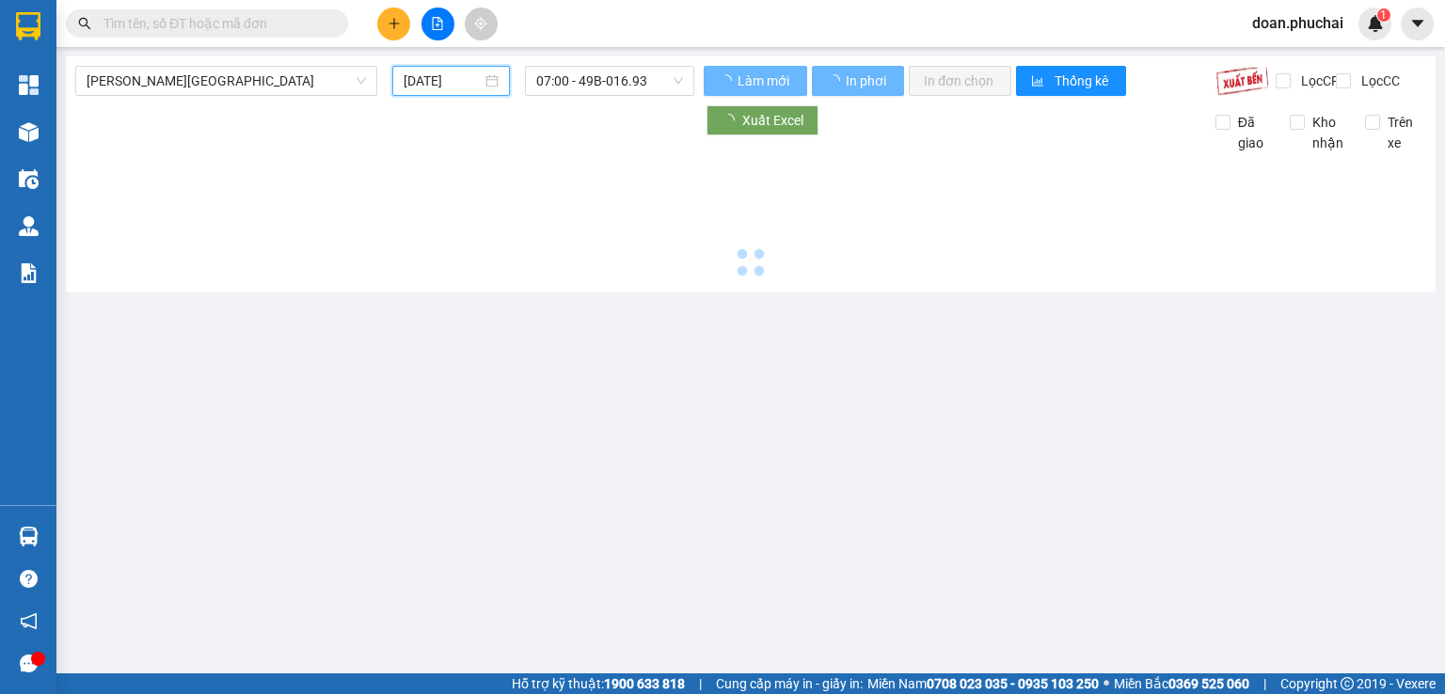
type input "[DATE]"
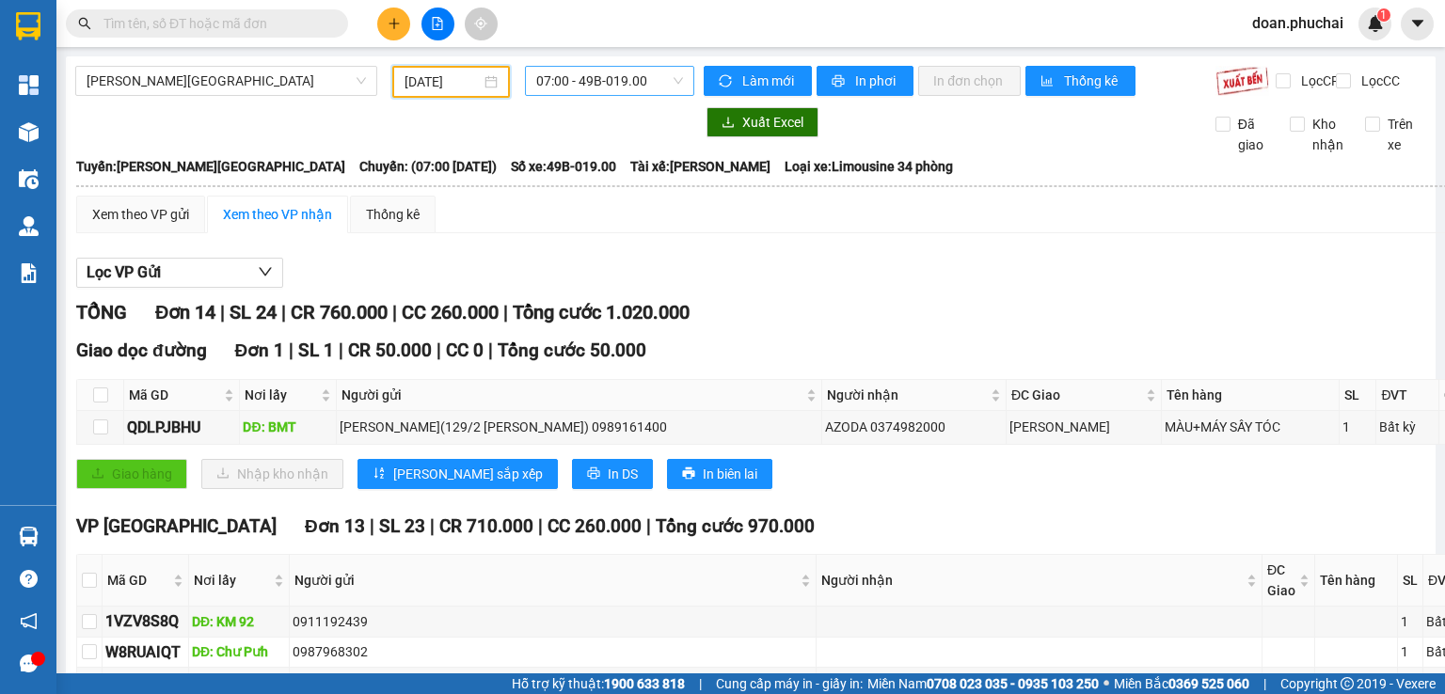
click at [536, 85] on span "07:00 - 49B-019.00" at bounding box center [610, 81] width 148 height 28
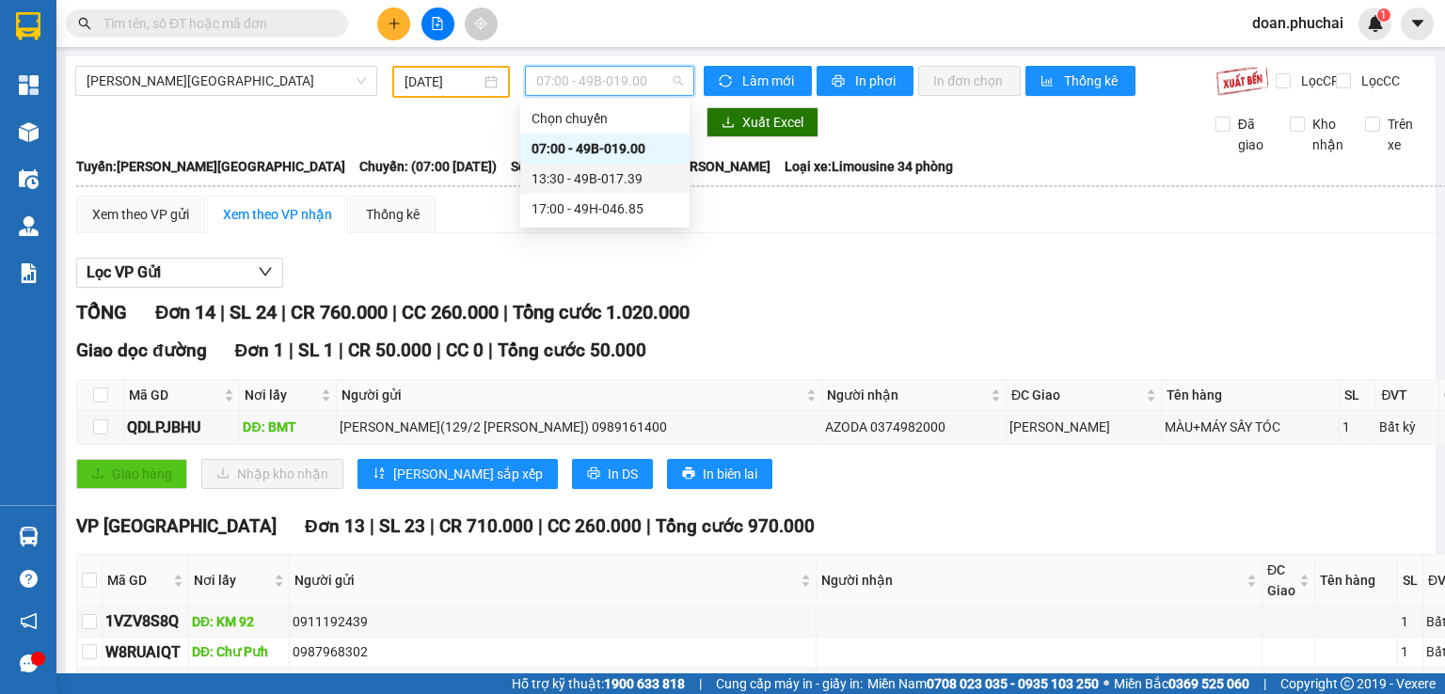
click at [628, 168] on div "13:30 - 49B-017.39" at bounding box center [605, 178] width 147 height 21
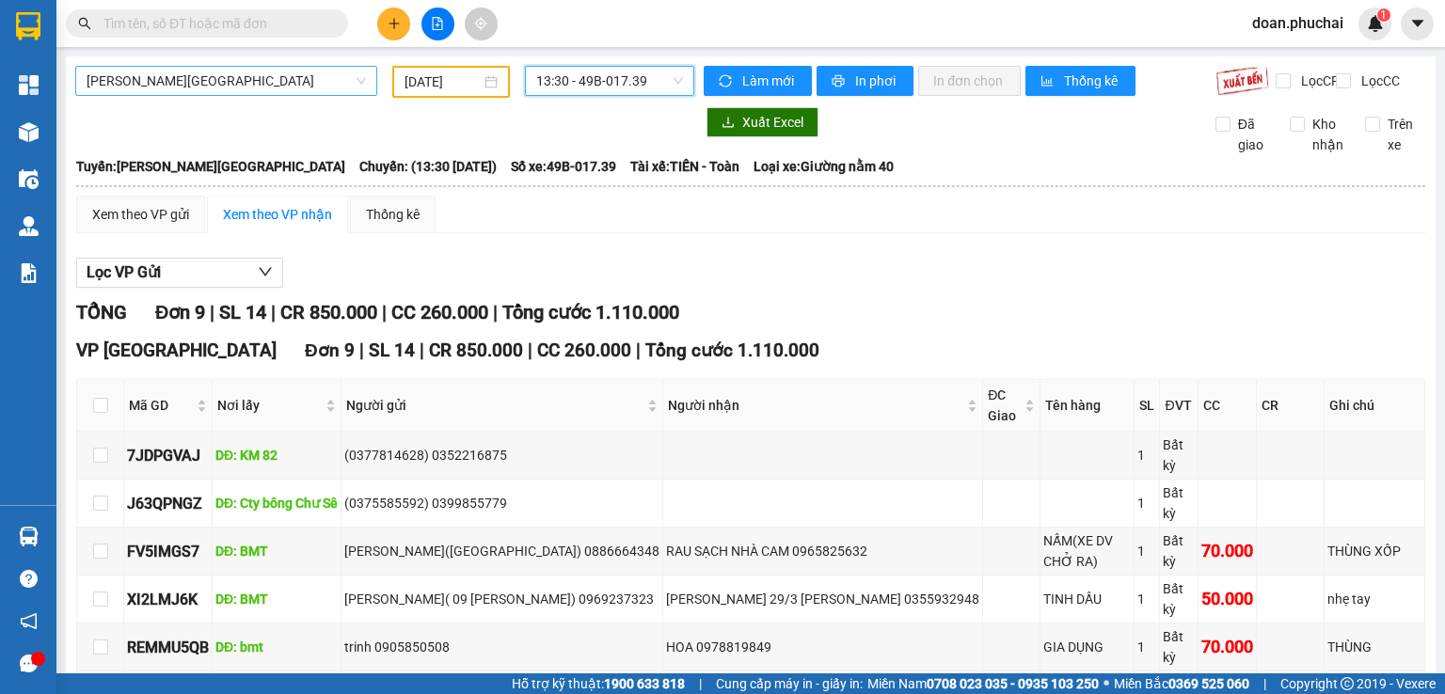
click at [181, 75] on span "[PERSON_NAME][GEOGRAPHIC_DATA]" at bounding box center [226, 81] width 279 height 28
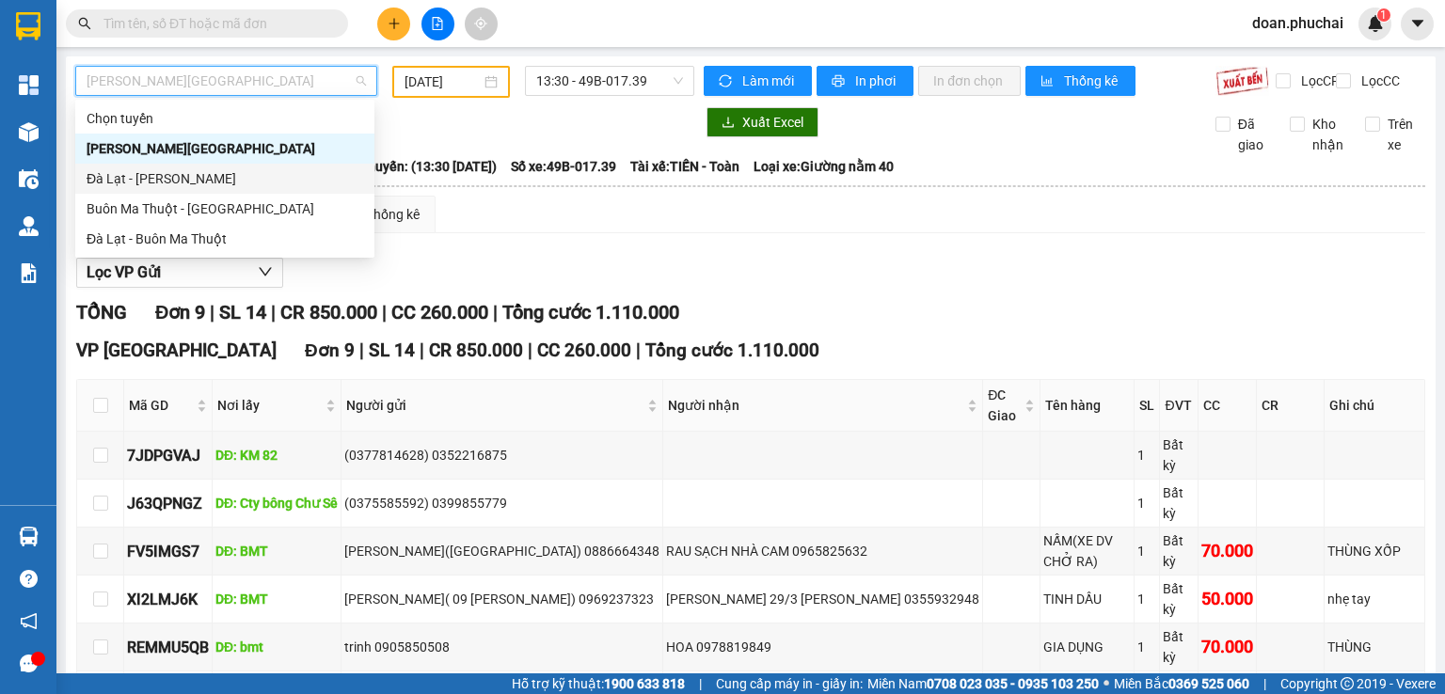
click at [166, 189] on div "Đà Lạt - [PERSON_NAME]" at bounding box center [224, 179] width 299 height 30
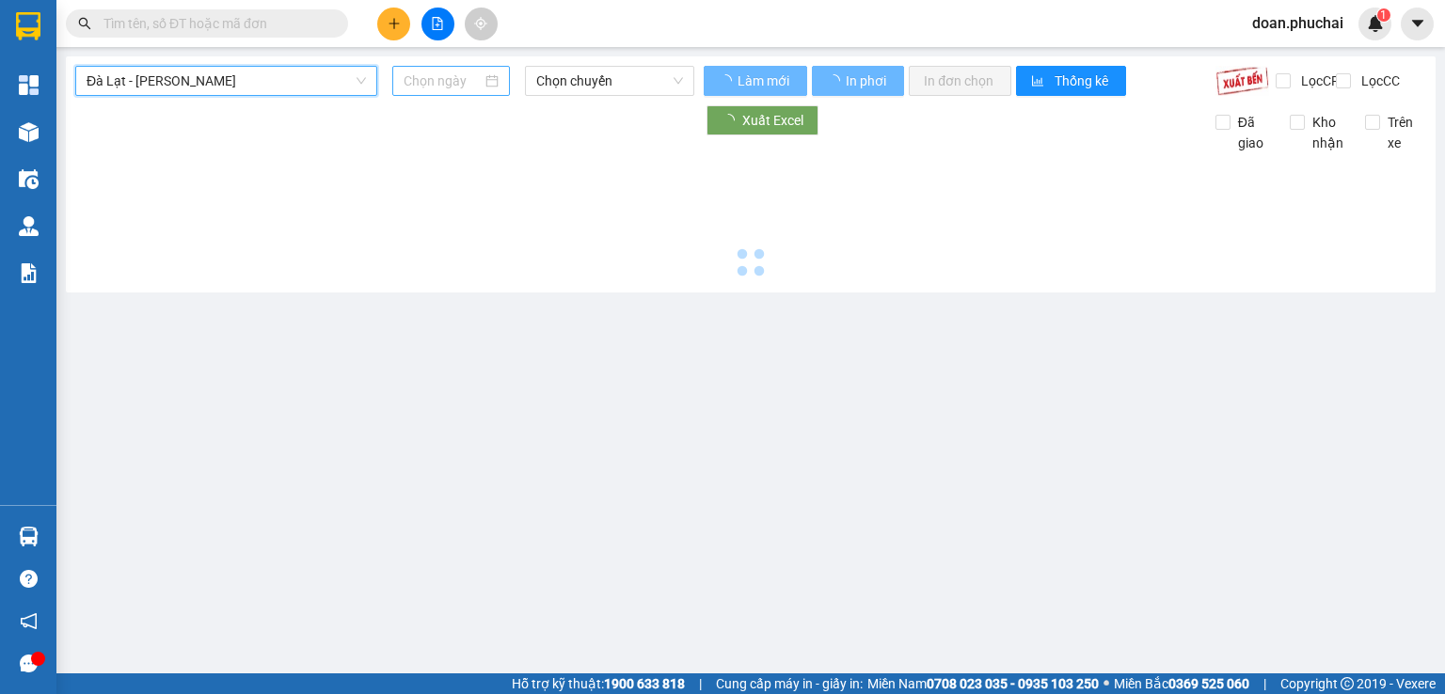
click at [455, 82] on input at bounding box center [442, 81] width 77 height 21
type input "[DATE]"
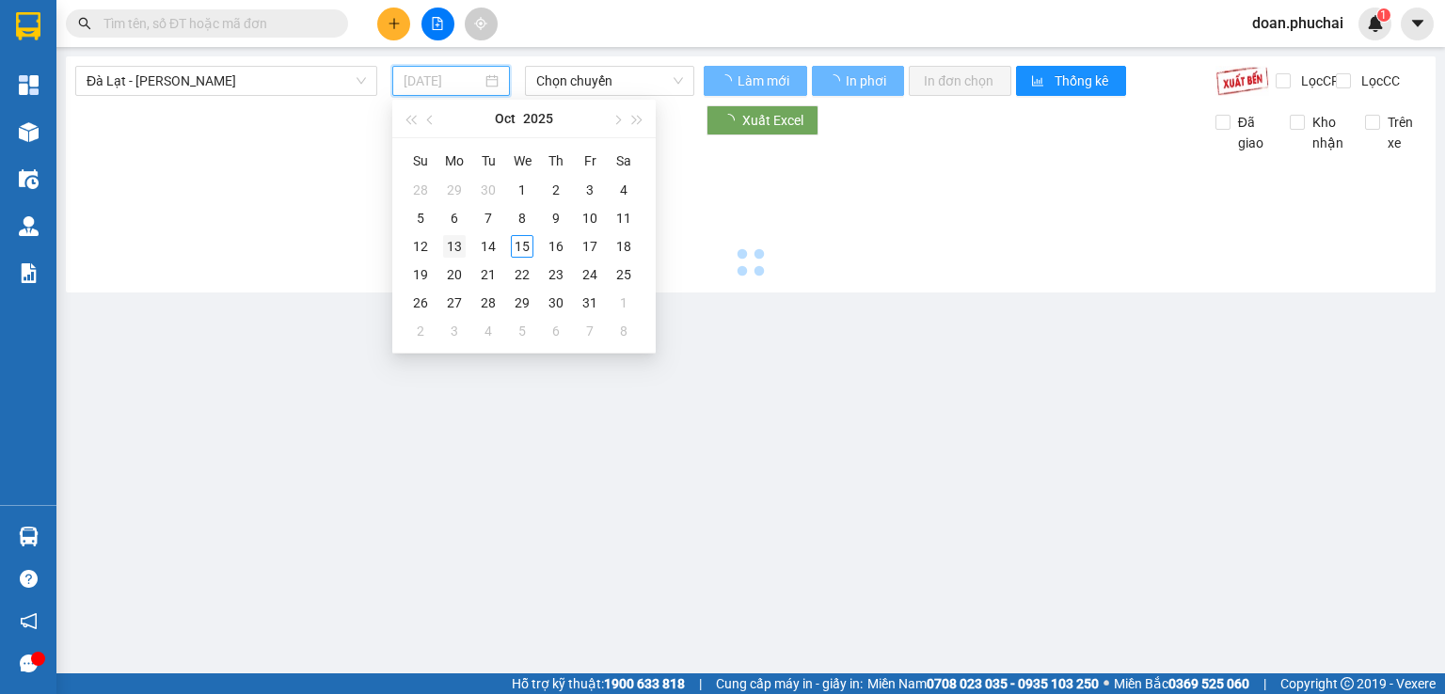
type input "[DATE]"
click at [459, 249] on div "13" at bounding box center [454, 246] width 23 height 23
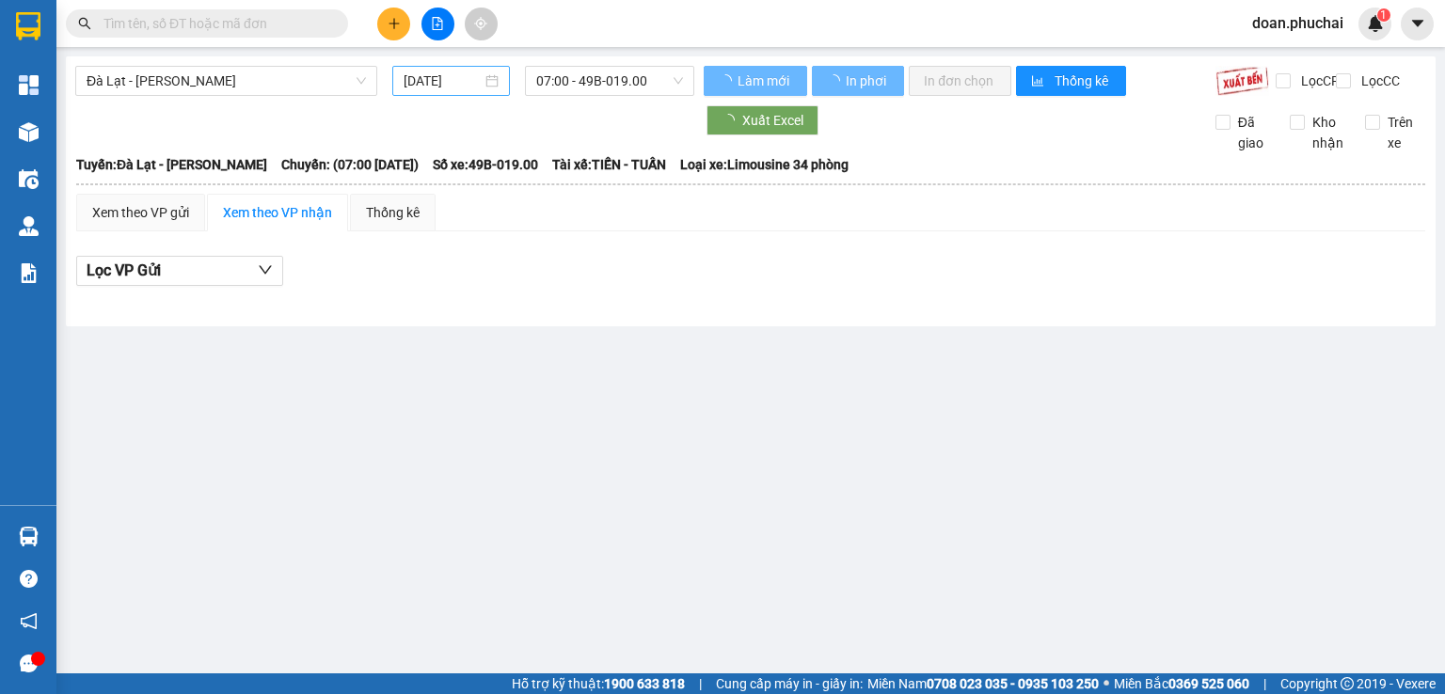
click at [418, 91] on div "[DATE]" at bounding box center [450, 81] width 117 height 30
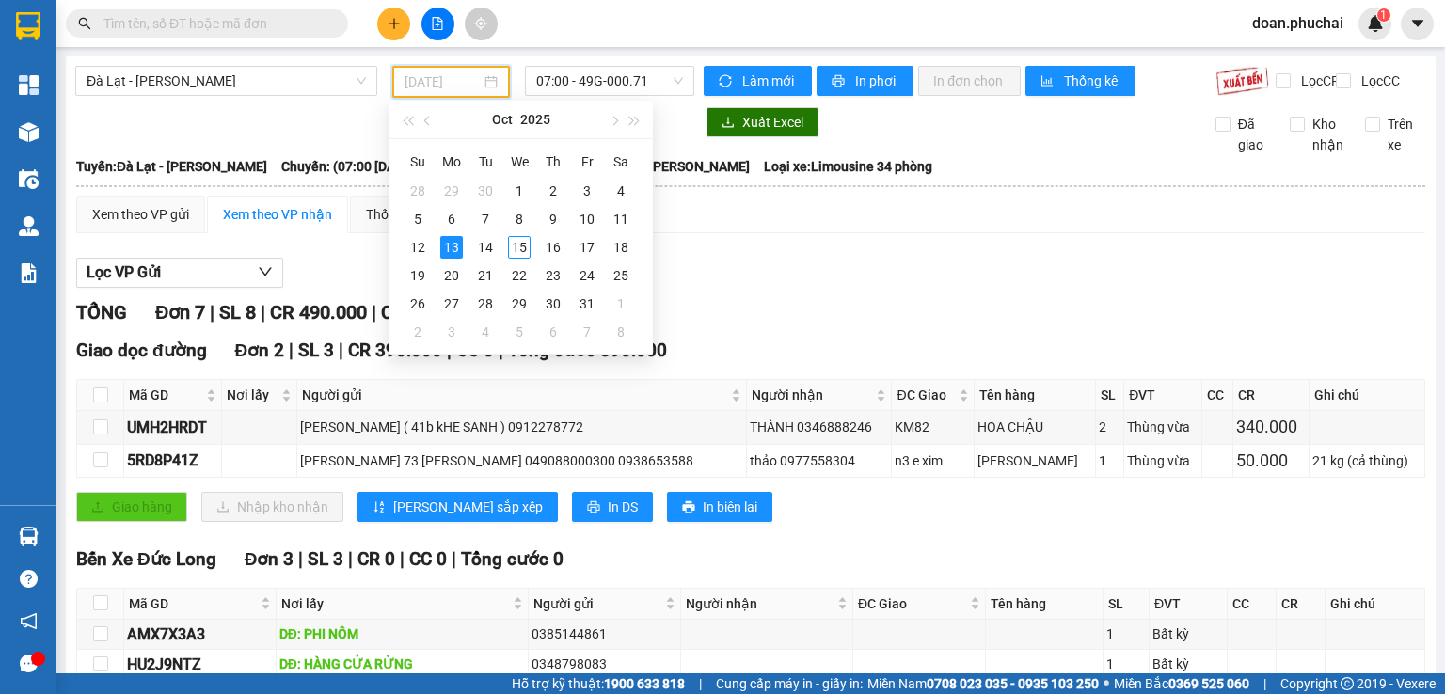
type input "[DATE]"
click at [582, 96] on div "07:00 - 49G-000.71" at bounding box center [609, 82] width 185 height 32
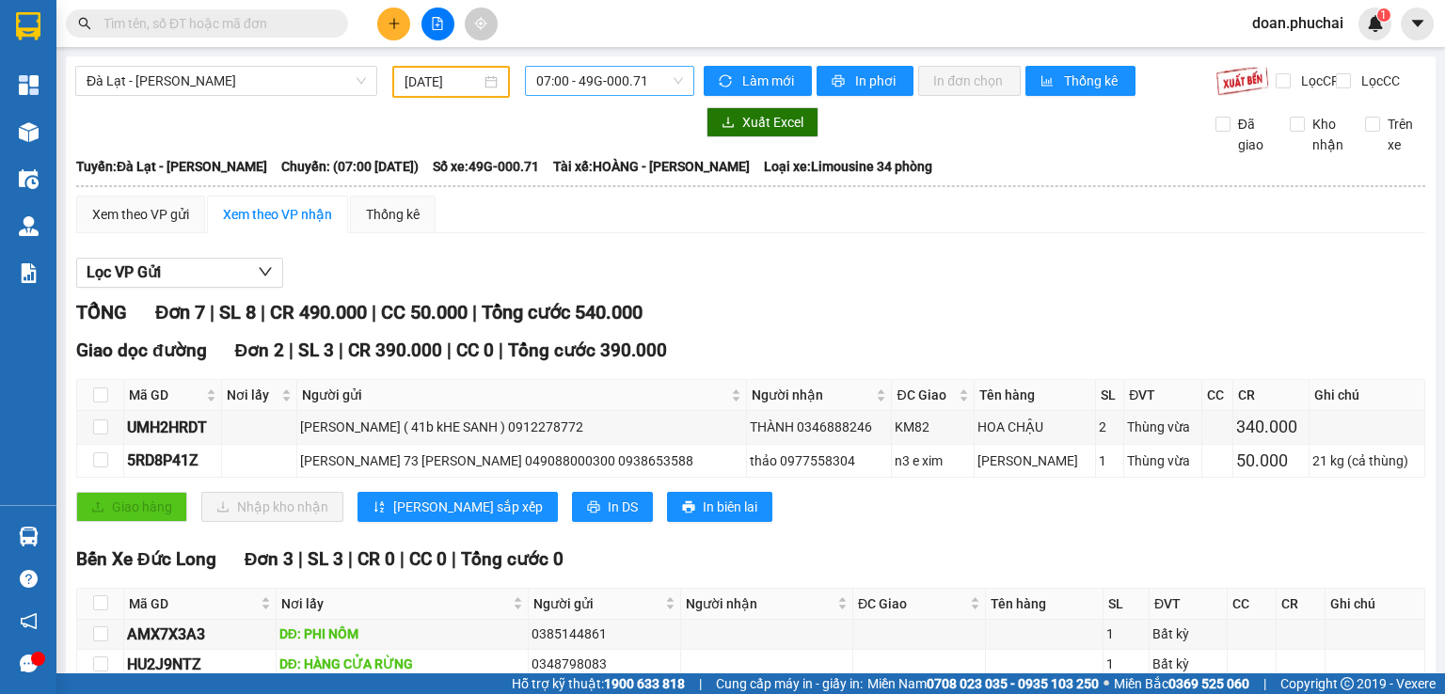
click at [610, 88] on span "07:00 - 49G-000.71" at bounding box center [610, 81] width 148 height 28
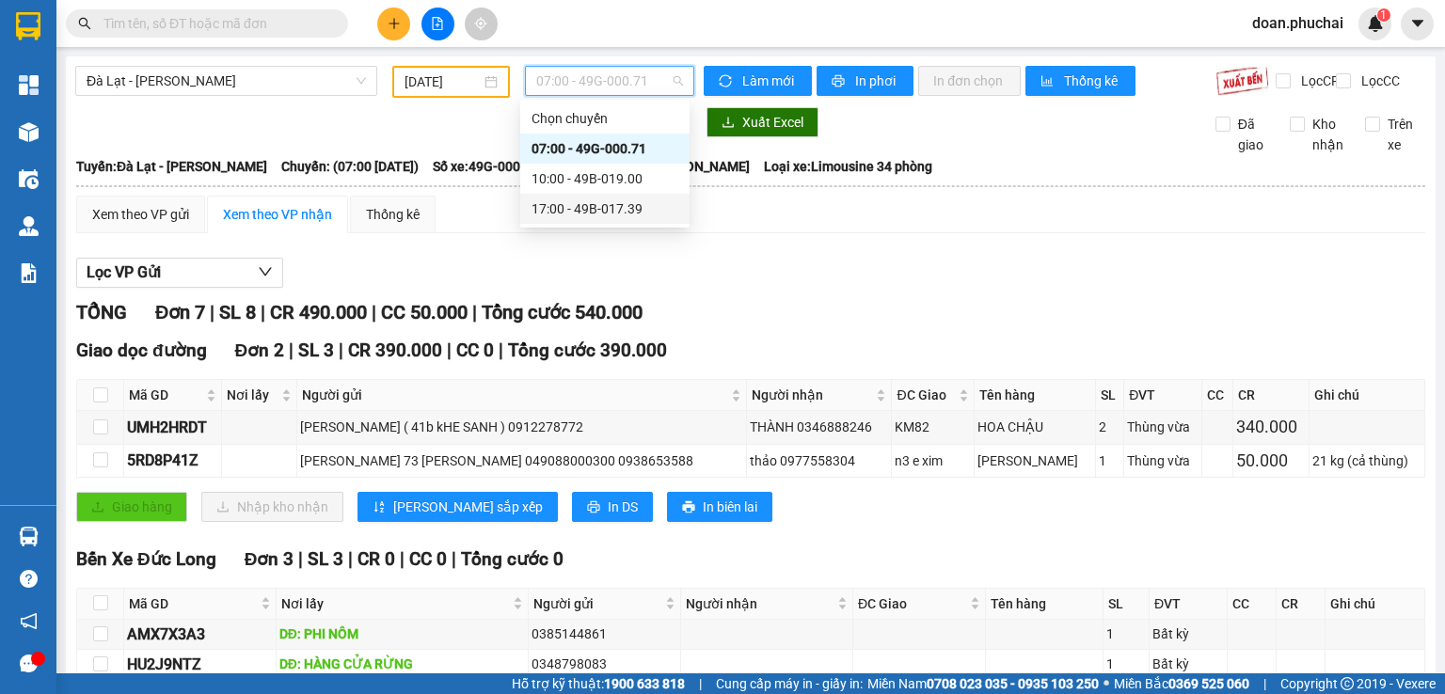
click at [640, 214] on div "17:00 - 49B-017.39" at bounding box center [605, 209] width 147 height 21
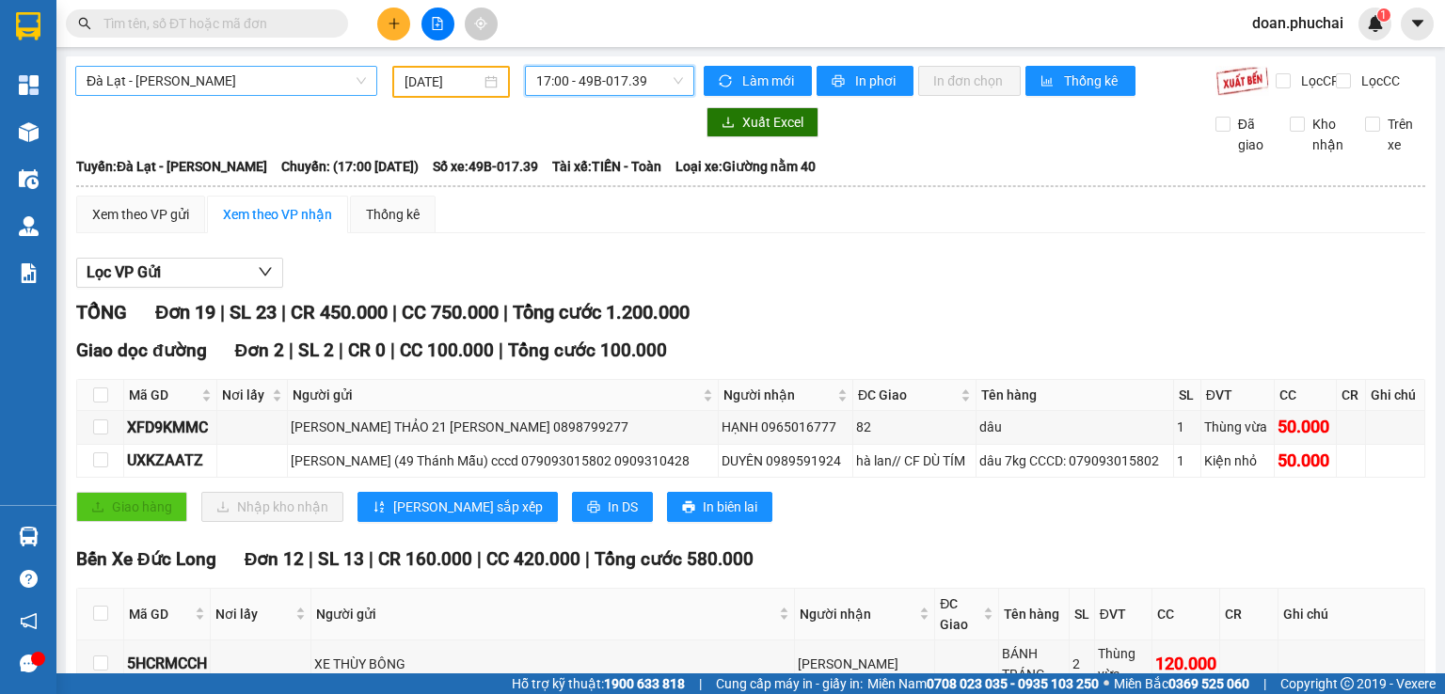
click at [215, 94] on span "Đà Lạt - [PERSON_NAME]" at bounding box center [226, 81] width 279 height 28
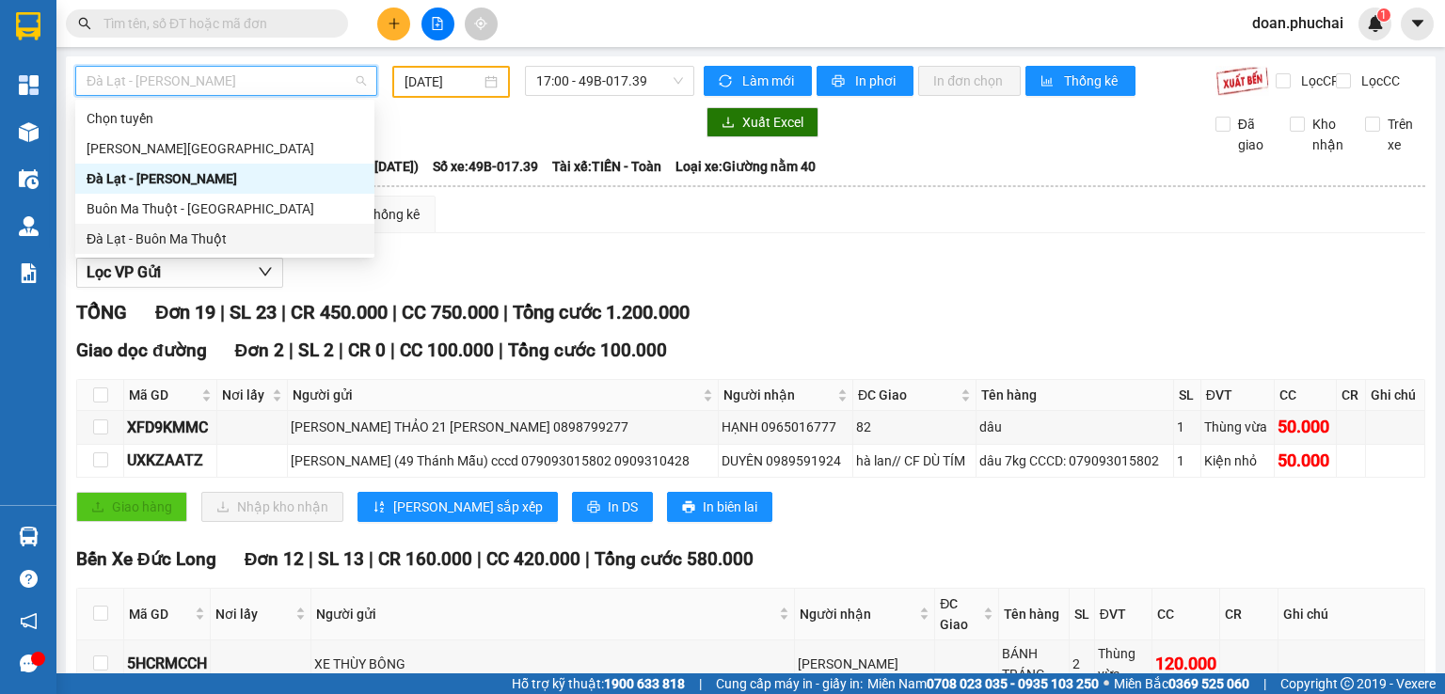
click at [178, 250] on div "Đà Lạt - Buôn Ma Thuột" at bounding box center [224, 239] width 299 height 30
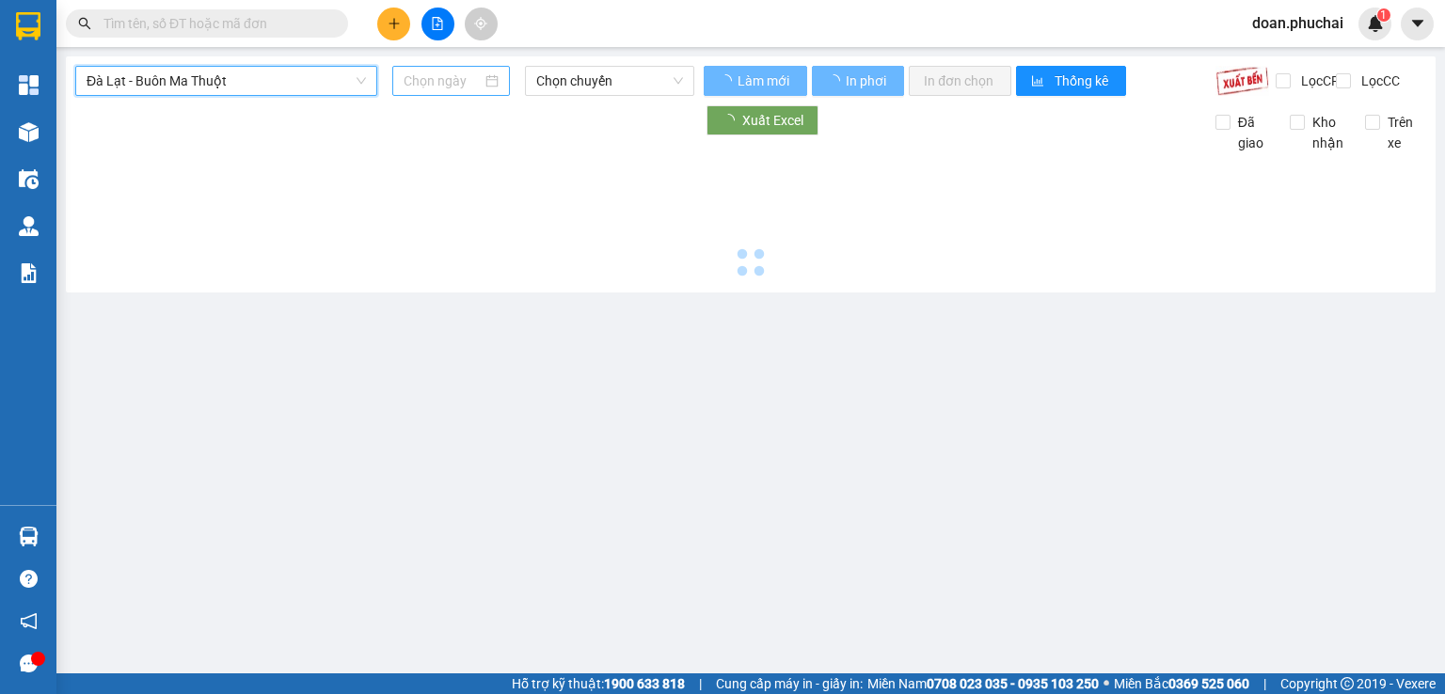
click at [425, 84] on input at bounding box center [442, 81] width 77 height 21
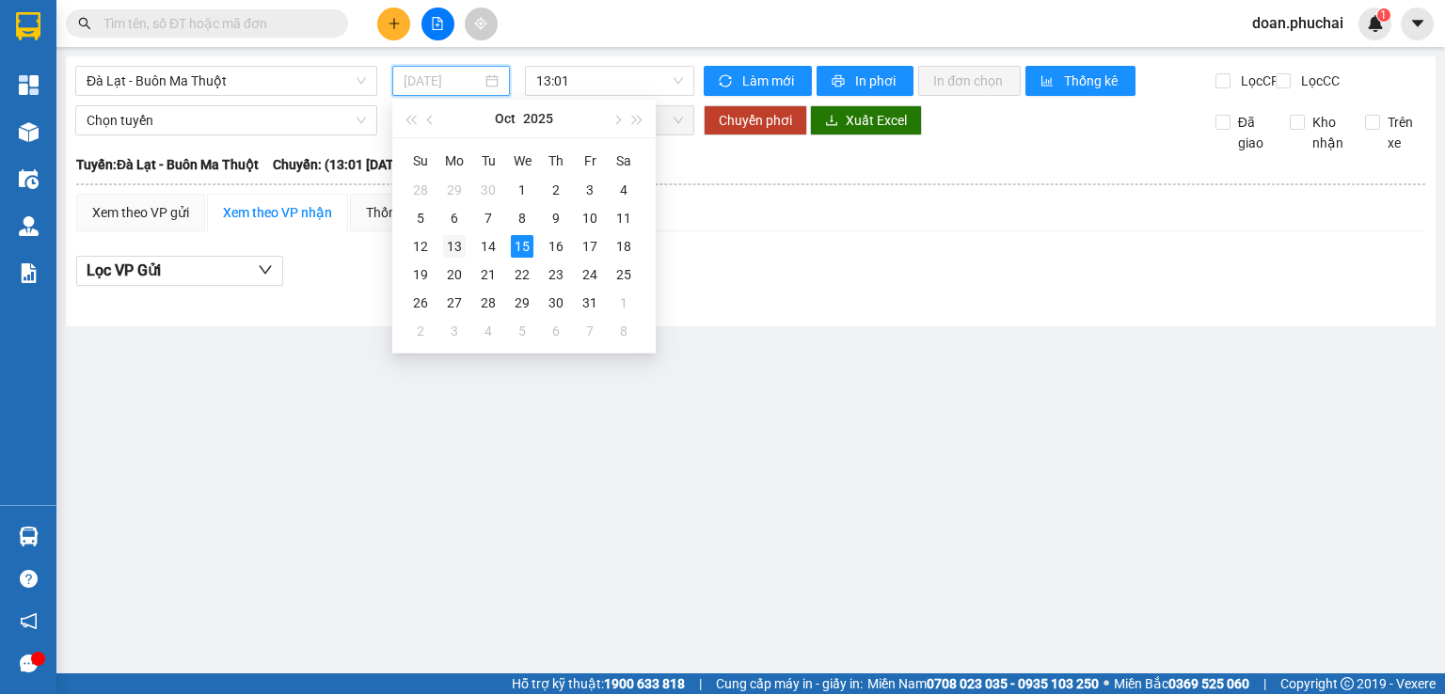
click at [464, 246] on div "13" at bounding box center [454, 246] width 23 height 23
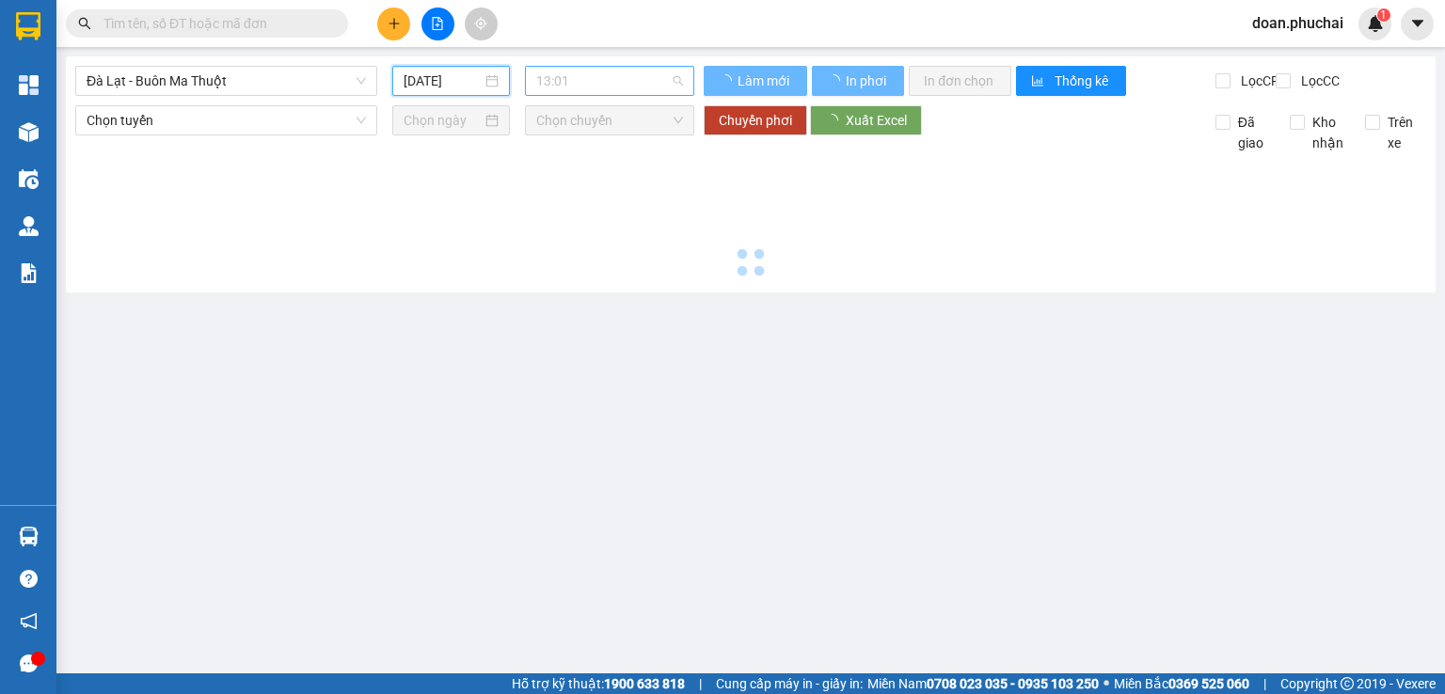
click at [589, 81] on span "13:01" at bounding box center [610, 81] width 148 height 28
type input "[DATE]"
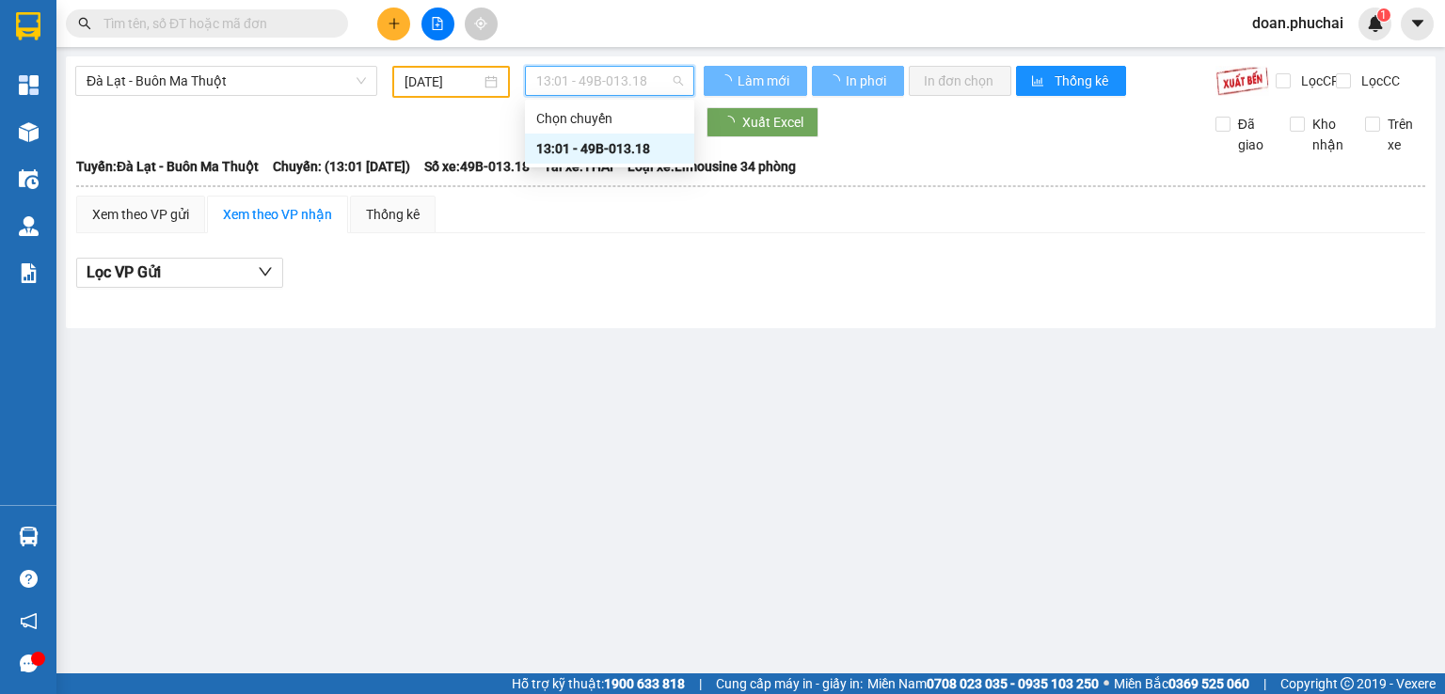
click at [572, 309] on div at bounding box center [750, 303] width 1349 height 10
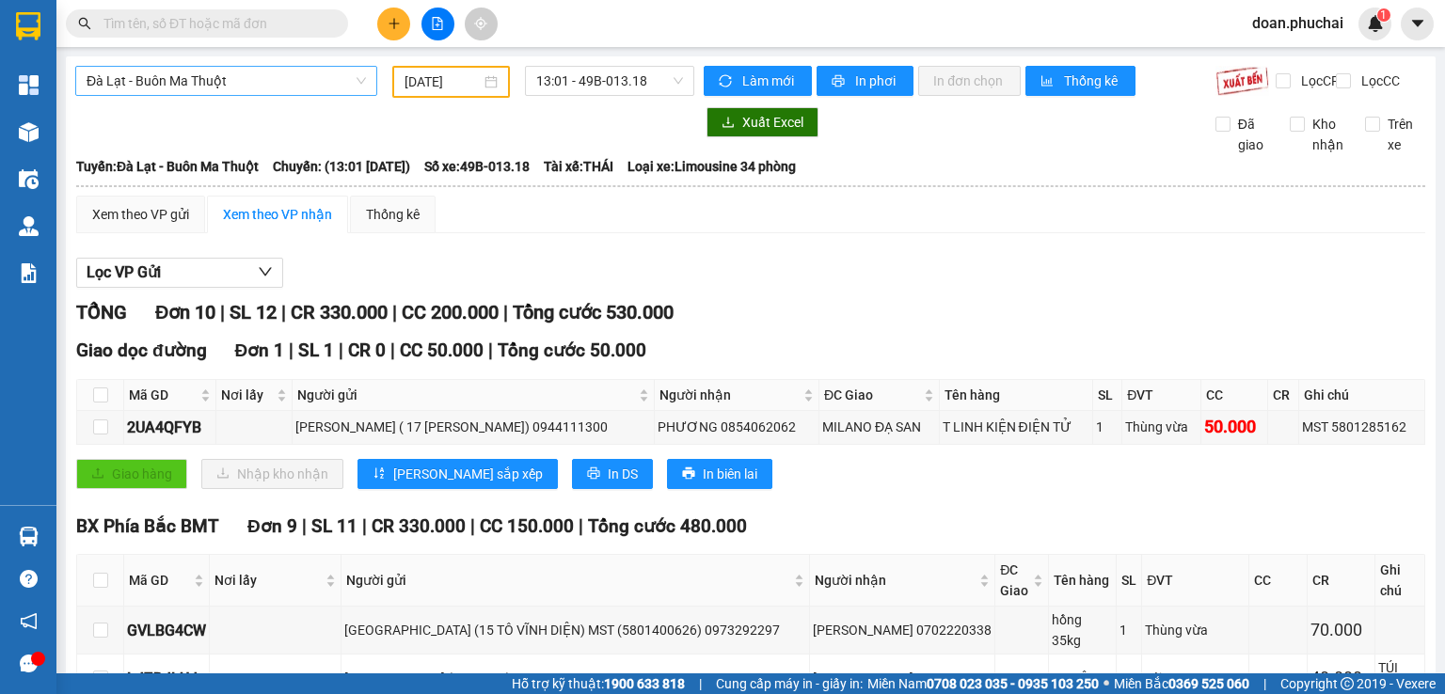
click at [199, 88] on span "Đà Lạt - Buôn Ma Thuột" at bounding box center [226, 81] width 279 height 28
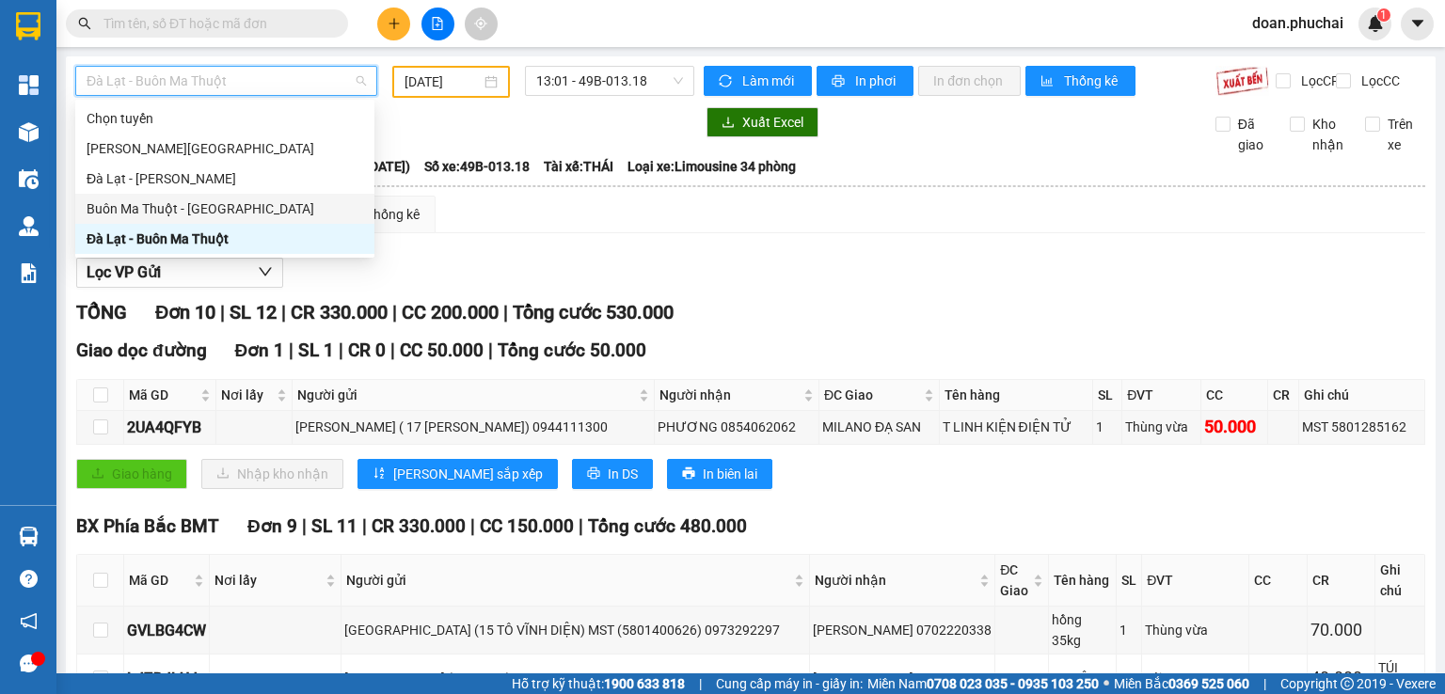
click at [176, 211] on div "Buôn Ma Thuột - [GEOGRAPHIC_DATA]" at bounding box center [225, 209] width 277 height 21
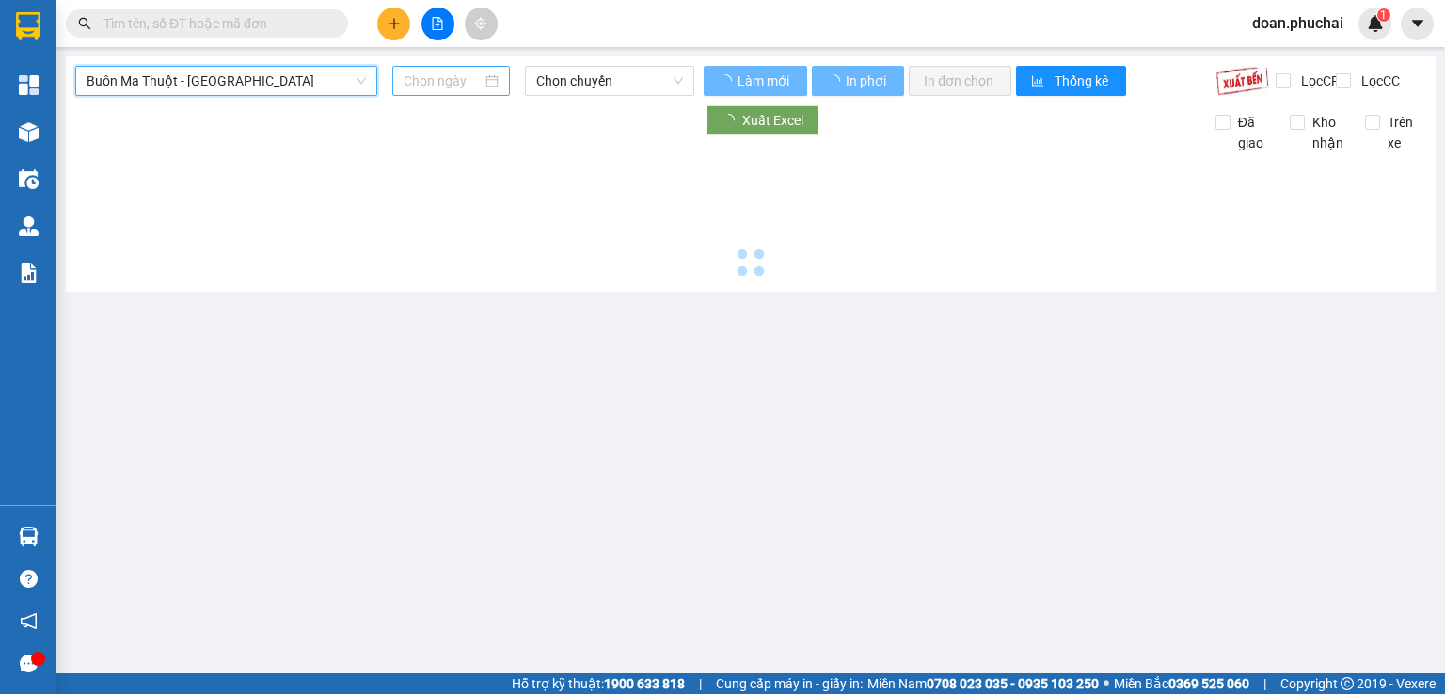
click at [422, 72] on input at bounding box center [442, 81] width 77 height 21
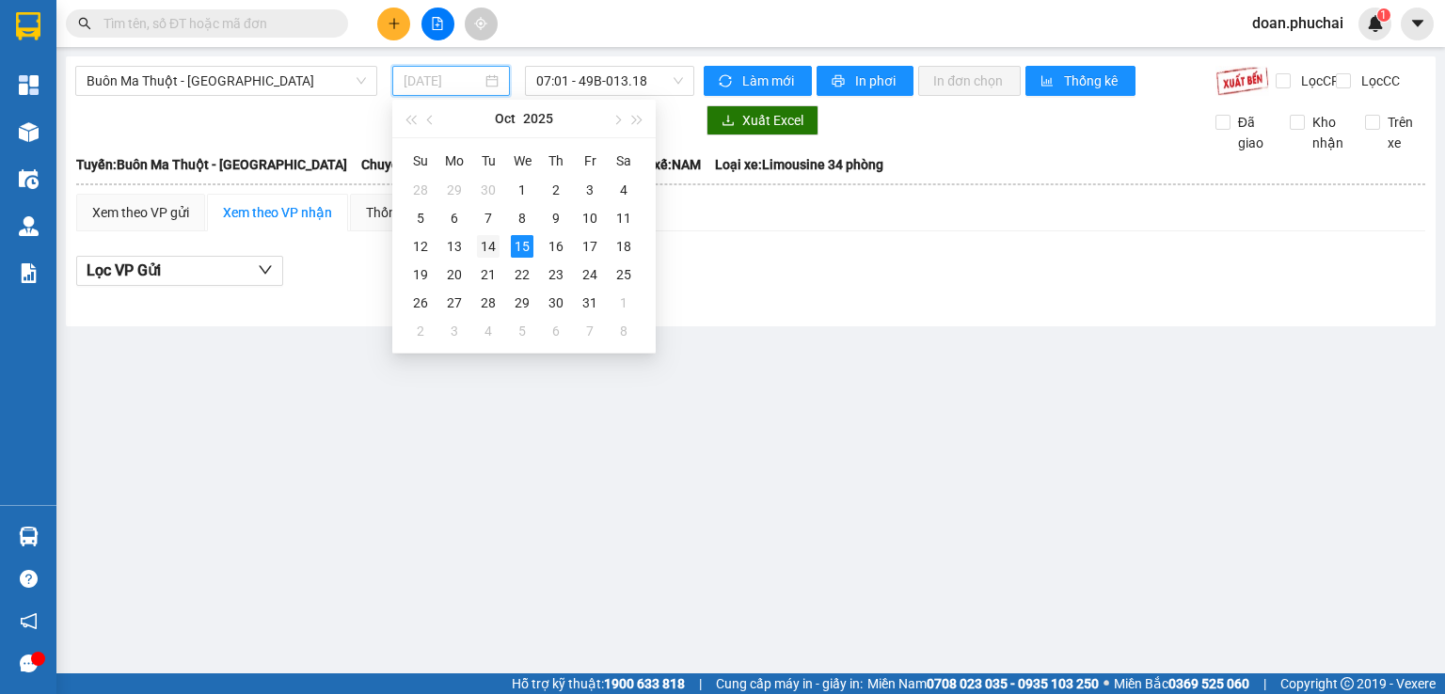
click at [483, 242] on div "14" at bounding box center [488, 246] width 23 height 23
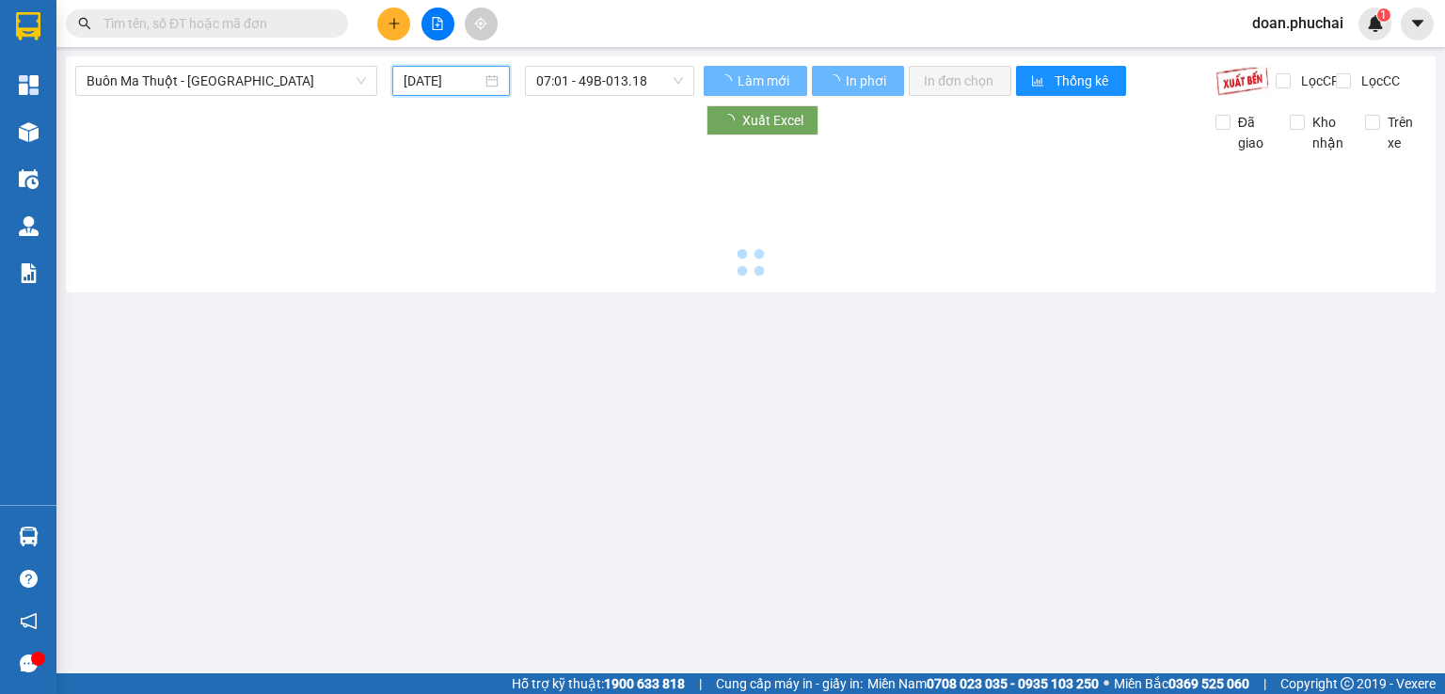
type input "[DATE]"
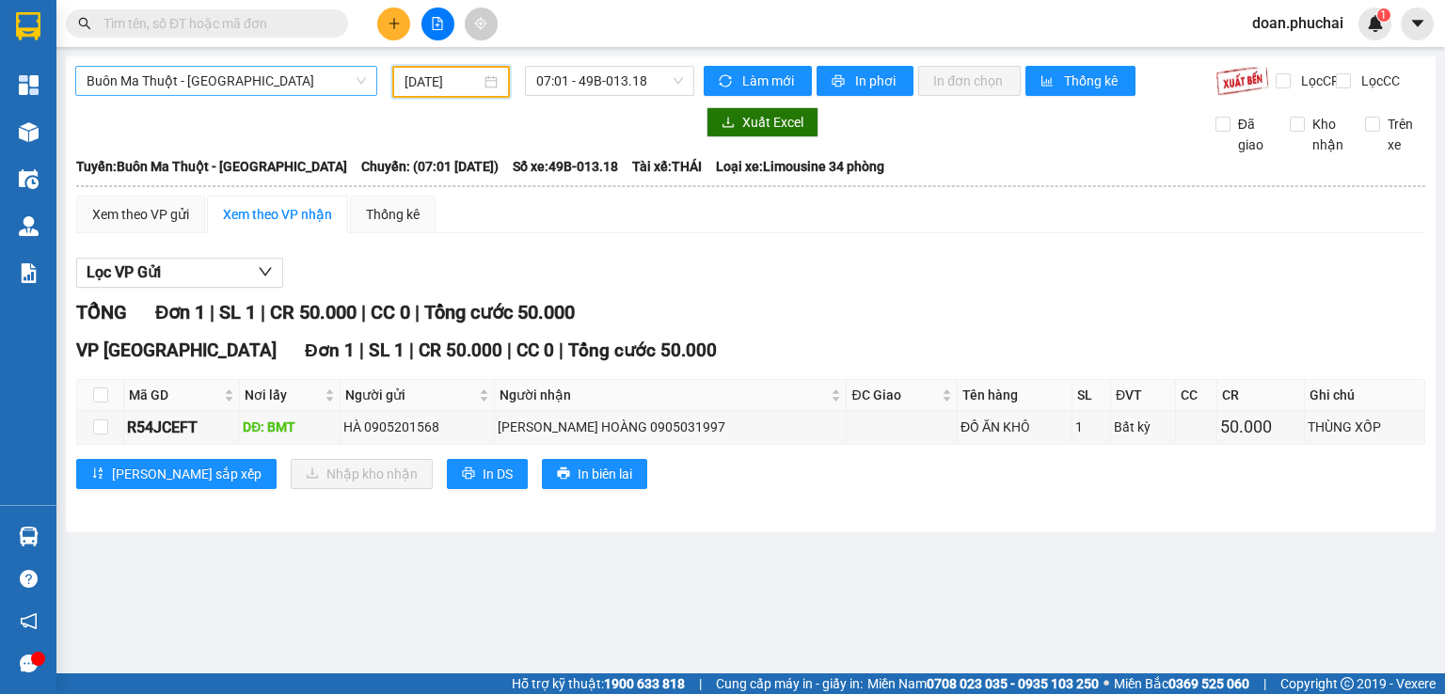
click at [207, 79] on span "Buôn Ma Thuột - [GEOGRAPHIC_DATA]" at bounding box center [226, 81] width 279 height 28
